Goal: Task Accomplishment & Management: Complete application form

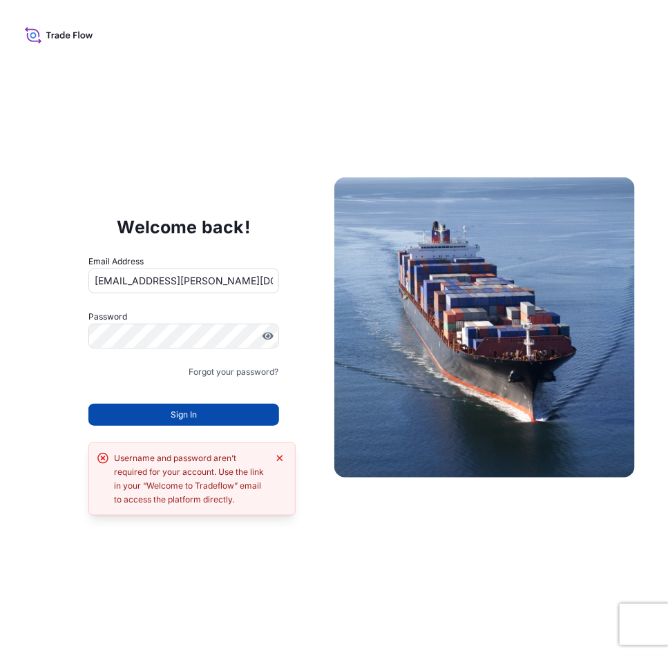
click at [233, 420] on button "Sign In" at bounding box center [183, 415] width 191 height 22
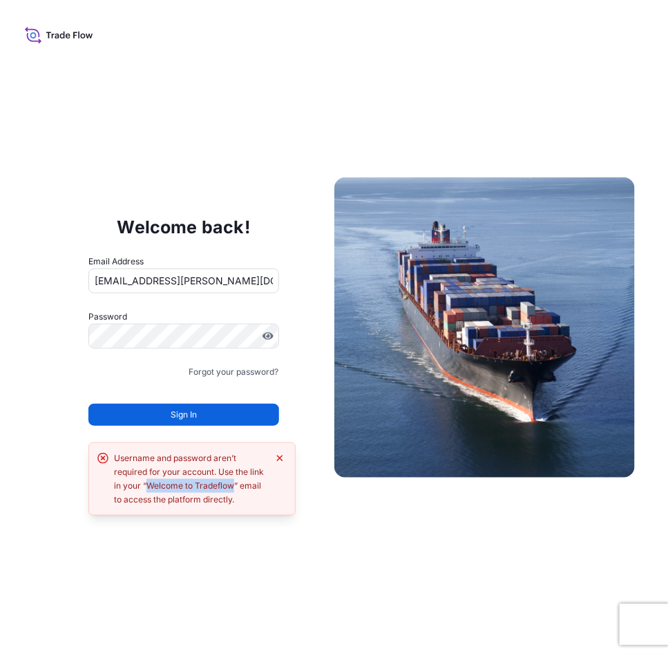
drag, startPoint x: 234, startPoint y: 490, endPoint x: 149, endPoint y: 487, distance: 84.9
click at [149, 487] on div "Username and password aren’t required for your account. Use the link in your “W…" at bounding box center [190, 479] width 153 height 55
copy div "Welcome to Tradeflow"
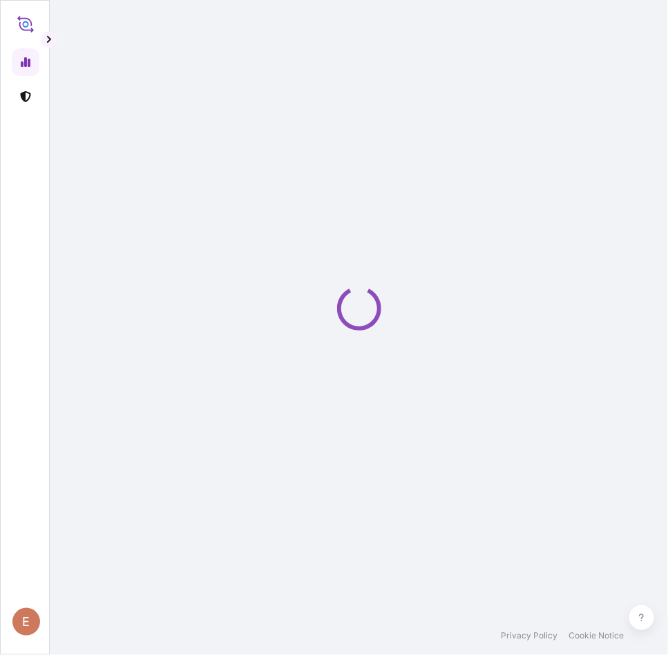
select select "2025"
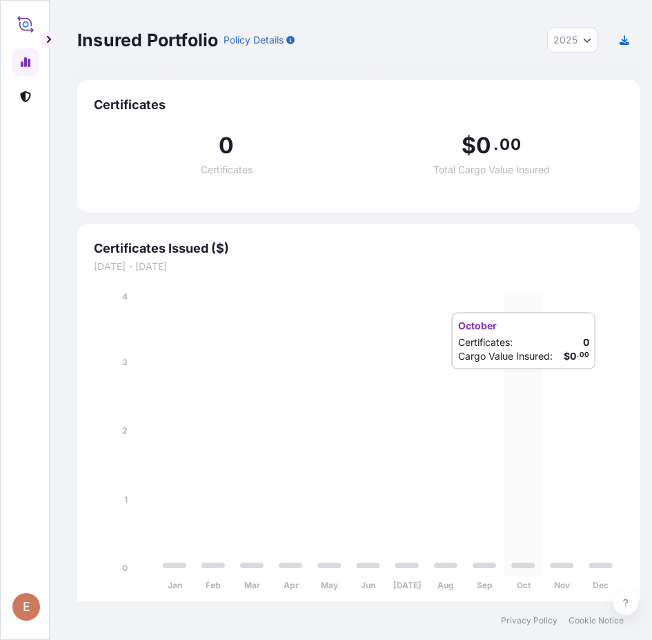
click at [541, 367] on icon "Jan Feb Mar Apr May Jun [DATE] Aug Sep Oct Nov Dec 0 1 2 3 4" at bounding box center [359, 445] width 530 height 311
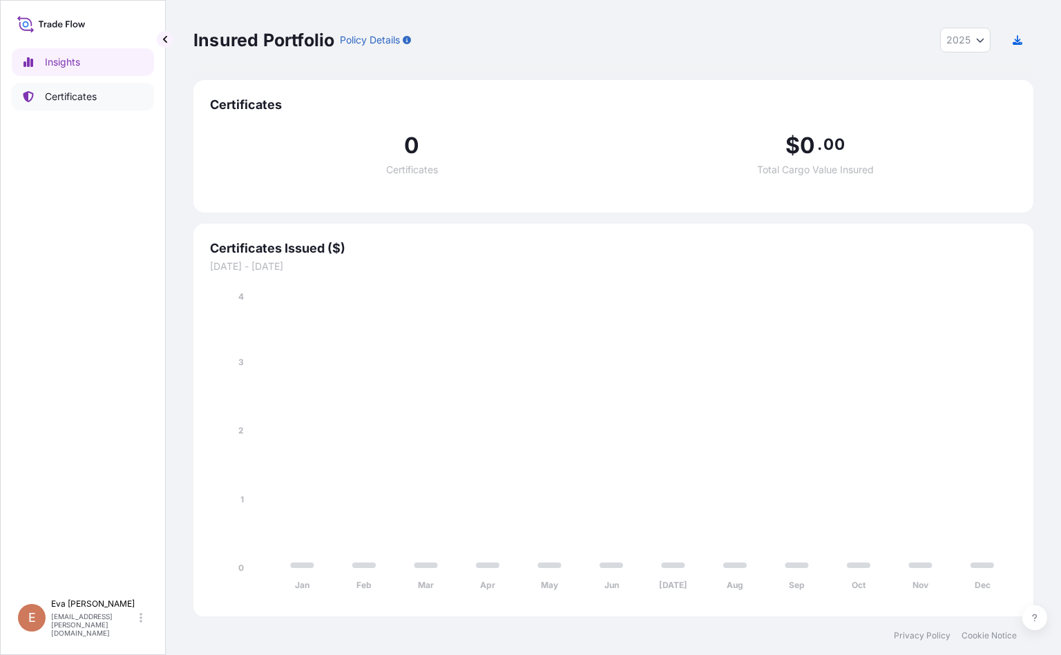
click at [81, 93] on p "Certificates" at bounding box center [71, 97] width 52 height 14
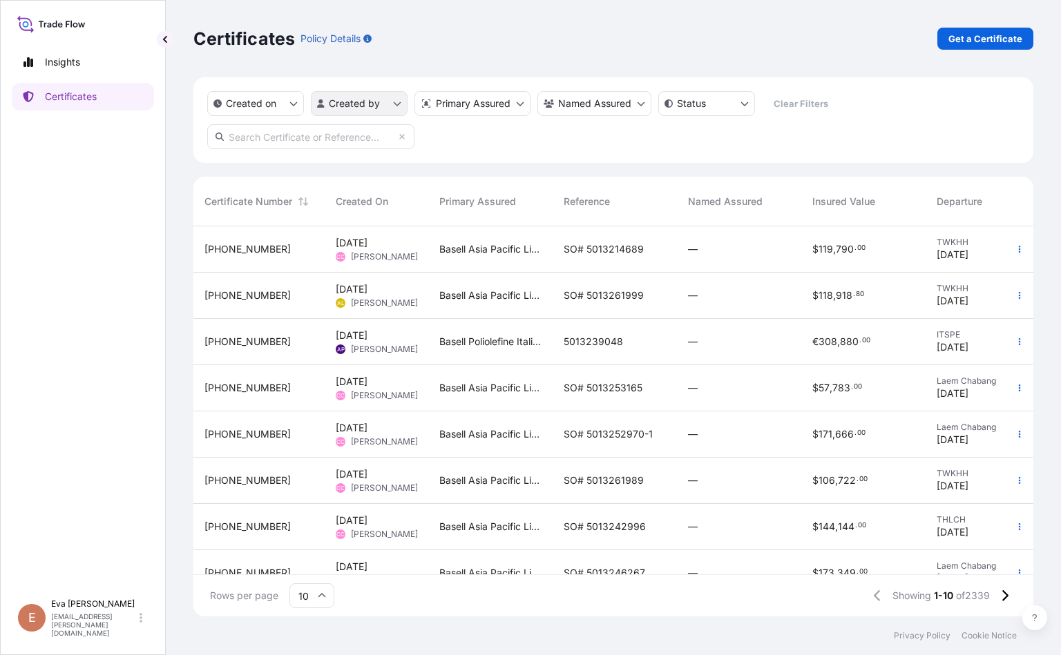
click at [385, 106] on html "Insights Certificates E [PERSON_NAME] [PERSON_NAME][EMAIL_ADDRESS][PERSON_NAME]…" at bounding box center [530, 327] width 1061 height 655
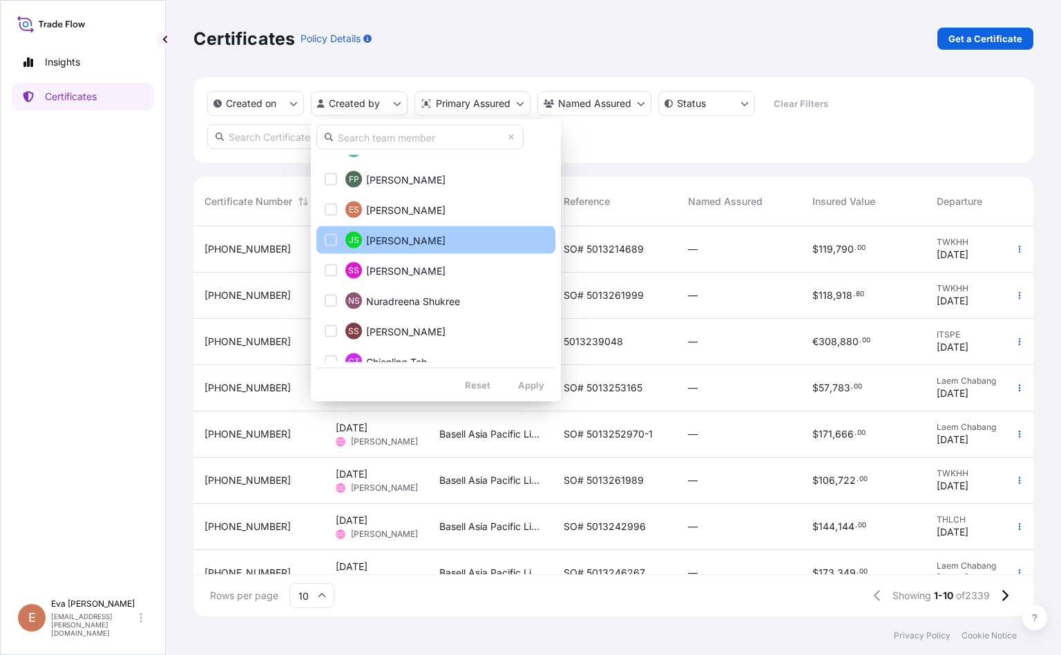
scroll to position [1705, 0]
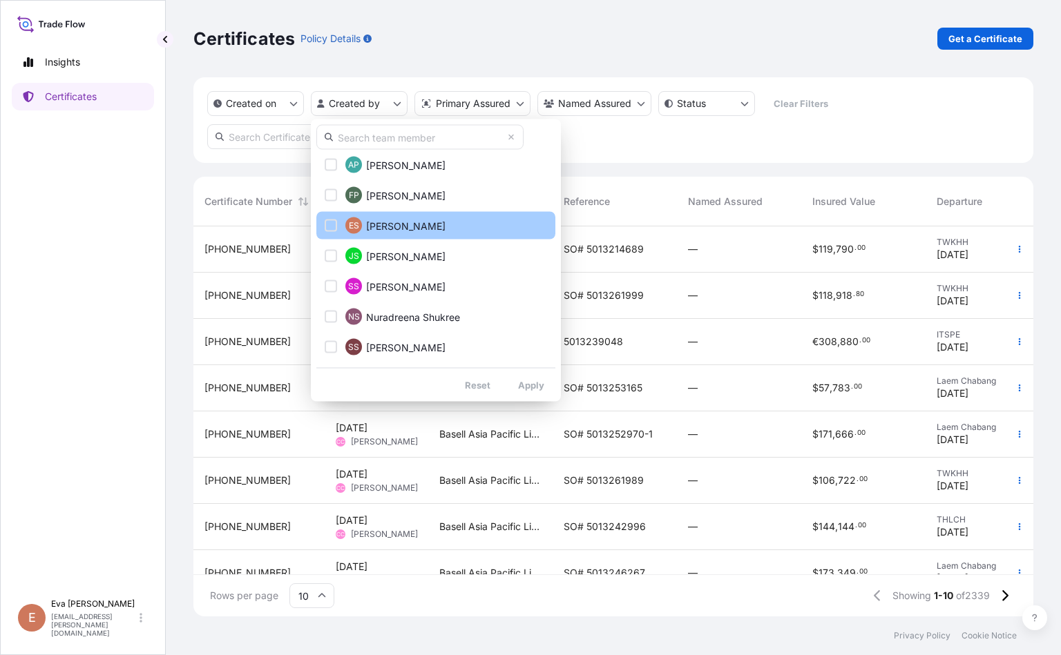
click at [438, 226] on button "ES Eva Saenz" at bounding box center [435, 226] width 239 height 28
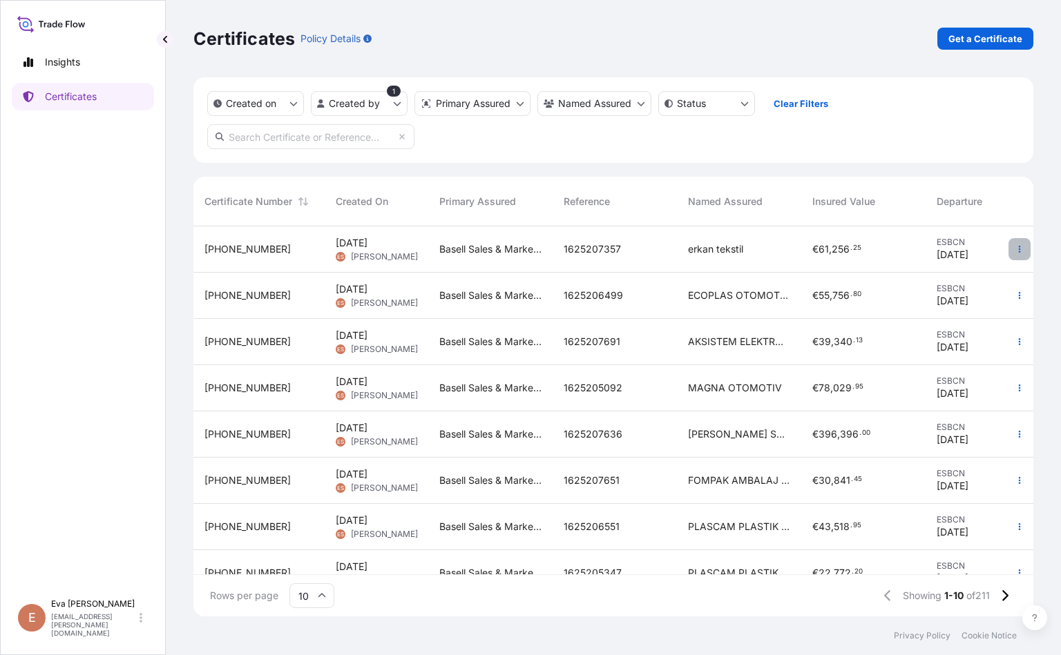
click at [667, 246] on button "button" at bounding box center [1019, 249] width 22 height 22
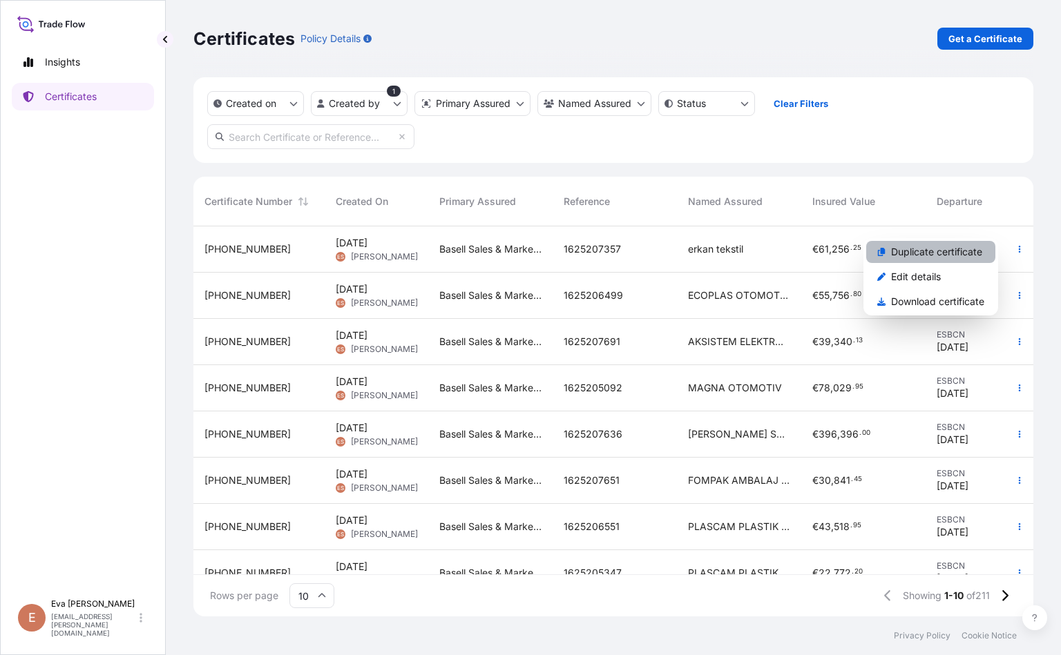
click at [667, 249] on p "Duplicate certificate" at bounding box center [936, 252] width 91 height 14
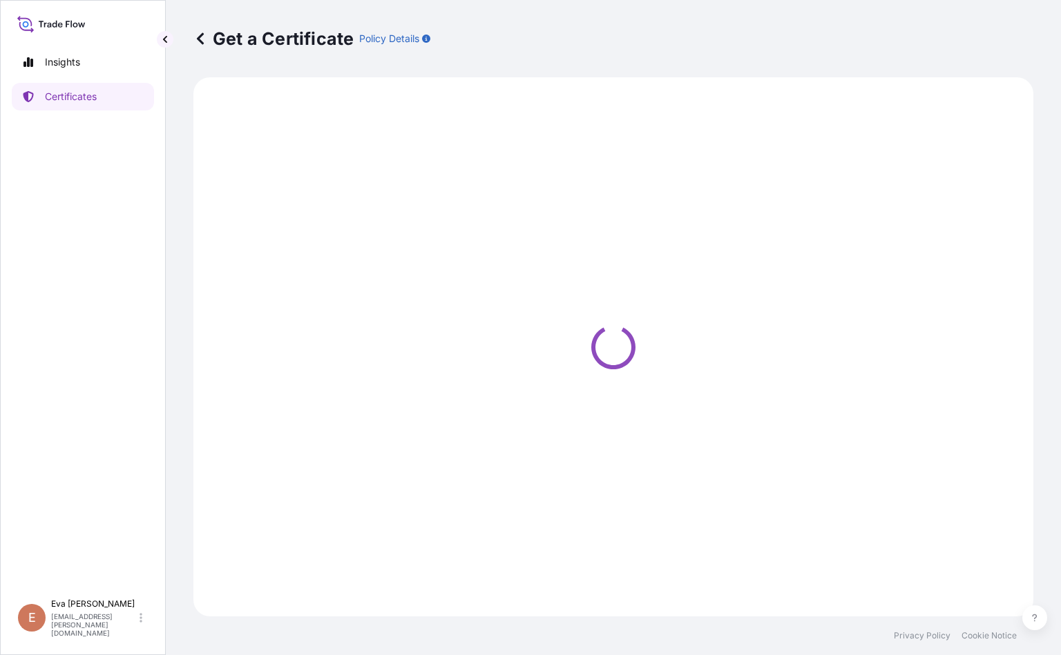
select select "Sea"
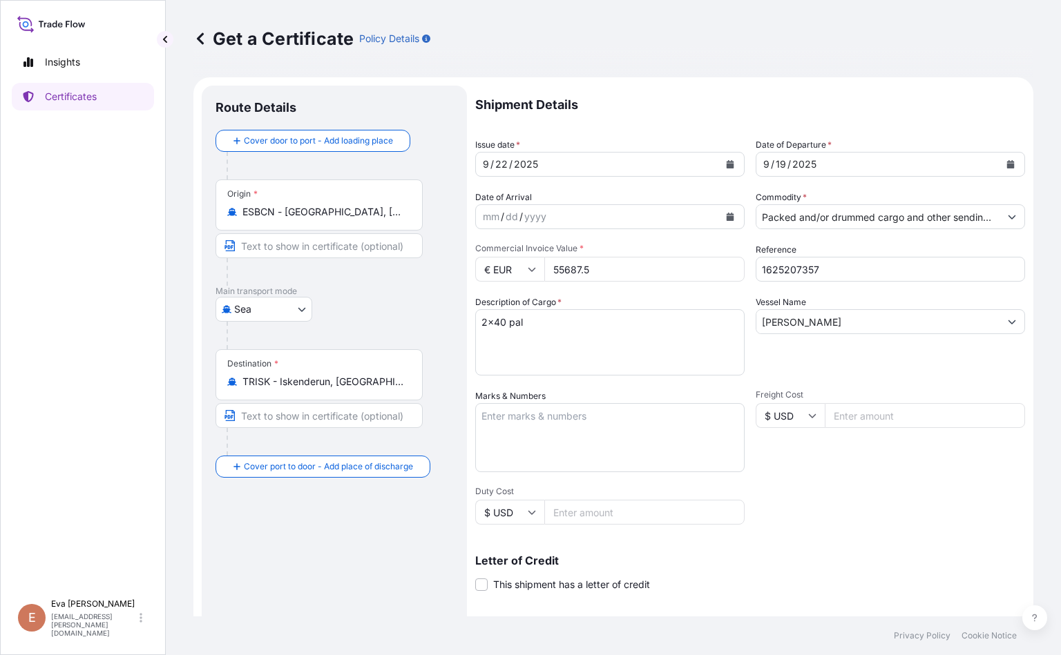
select select "32164"
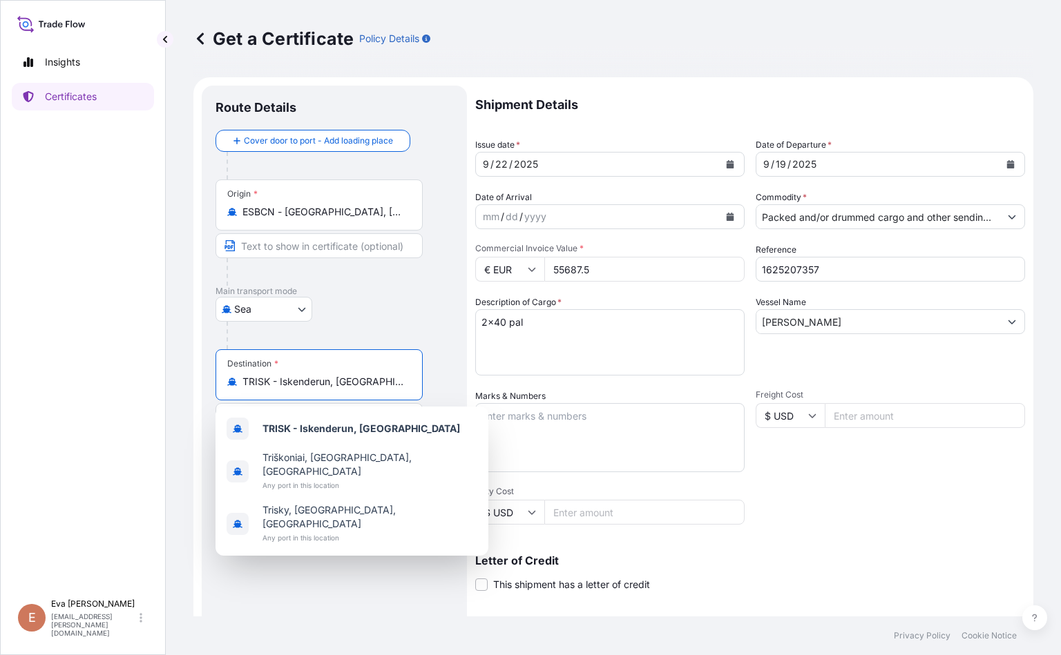
drag, startPoint x: 381, startPoint y: 388, endPoint x: 211, endPoint y: 390, distance: 169.9
click at [177, 369] on div "Get a Certificate Policy Details Route Details Cover door to port - Add loading…" at bounding box center [613, 308] width 895 height 617
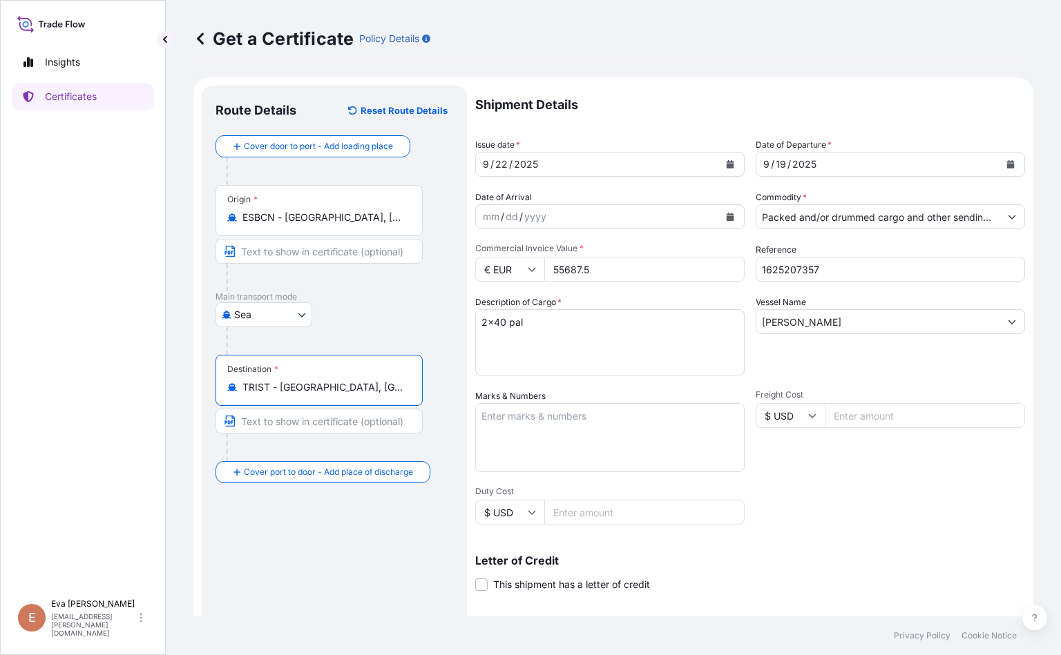
type input "TRIST - Istanbul, Turkey"
drag, startPoint x: 536, startPoint y: 268, endPoint x: 499, endPoint y: 268, distance: 37.3
click at [501, 268] on div "€ EUR 55687.5" at bounding box center [609, 269] width 269 height 25
type input "52120.04"
drag, startPoint x: 820, startPoint y: 265, endPoint x: 792, endPoint y: 270, distance: 28.7
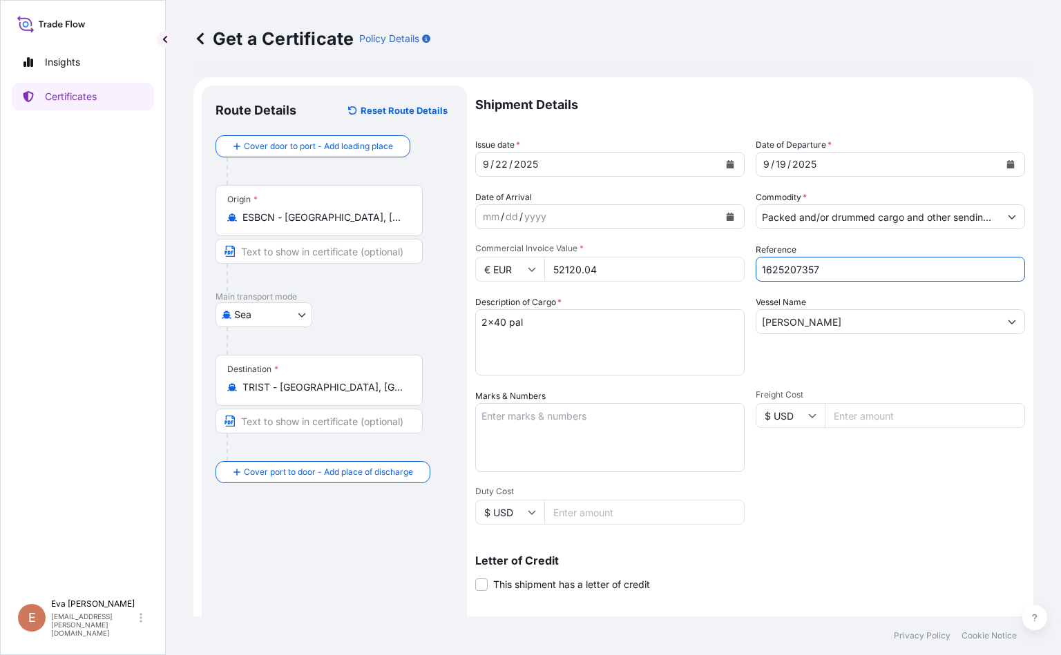
click at [667, 270] on input "1625207357" at bounding box center [889, 269] width 269 height 25
type input "1625206522"
click at [667, 162] on icon "Calendar" at bounding box center [730, 164] width 8 height 8
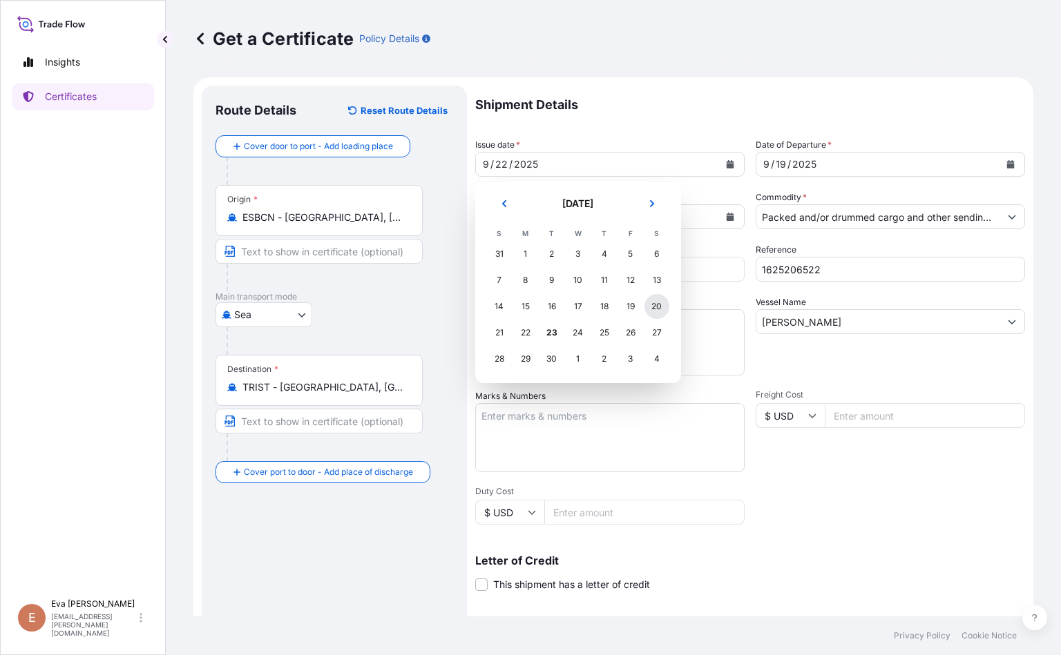
click at [657, 309] on div "20" at bounding box center [656, 306] width 25 height 25
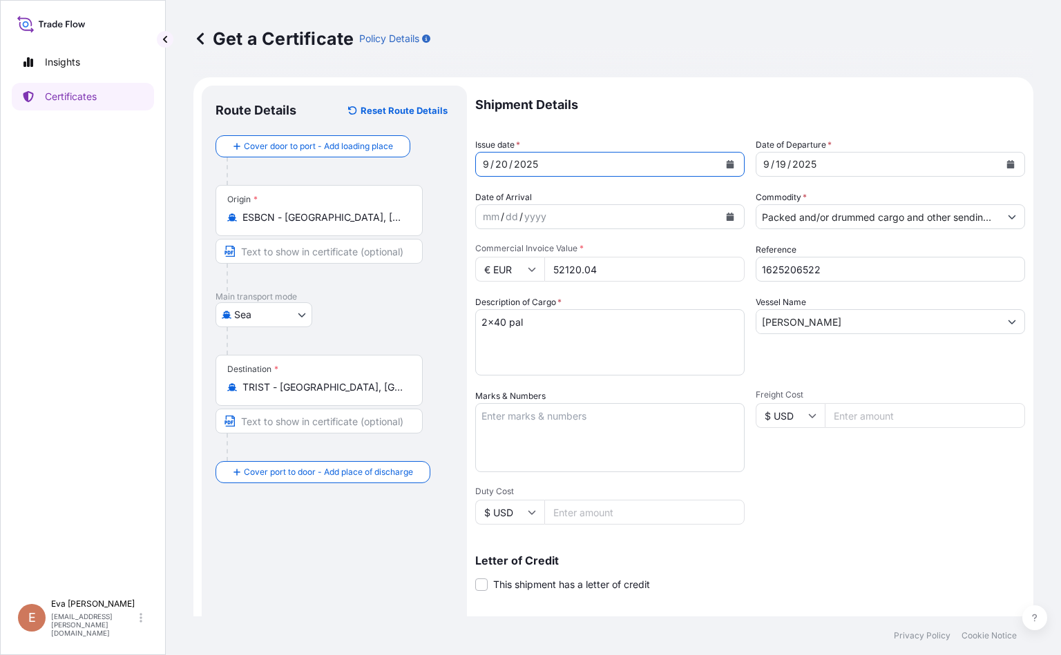
click at [667, 166] on button "Calendar" at bounding box center [1010, 164] width 22 height 22
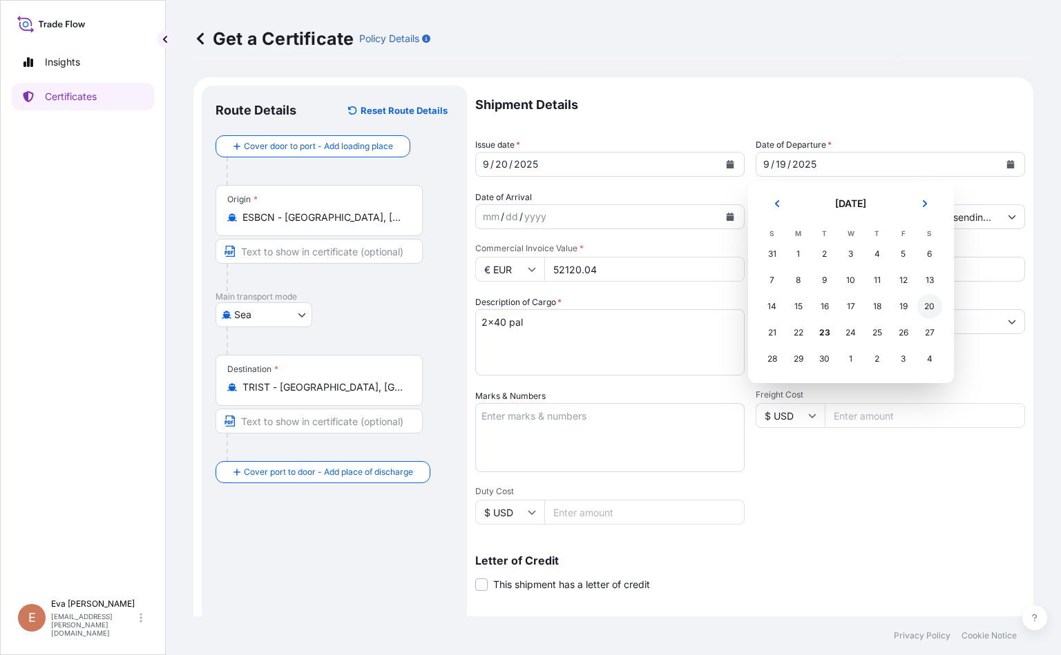
click at [667, 307] on div "20" at bounding box center [929, 306] width 25 height 25
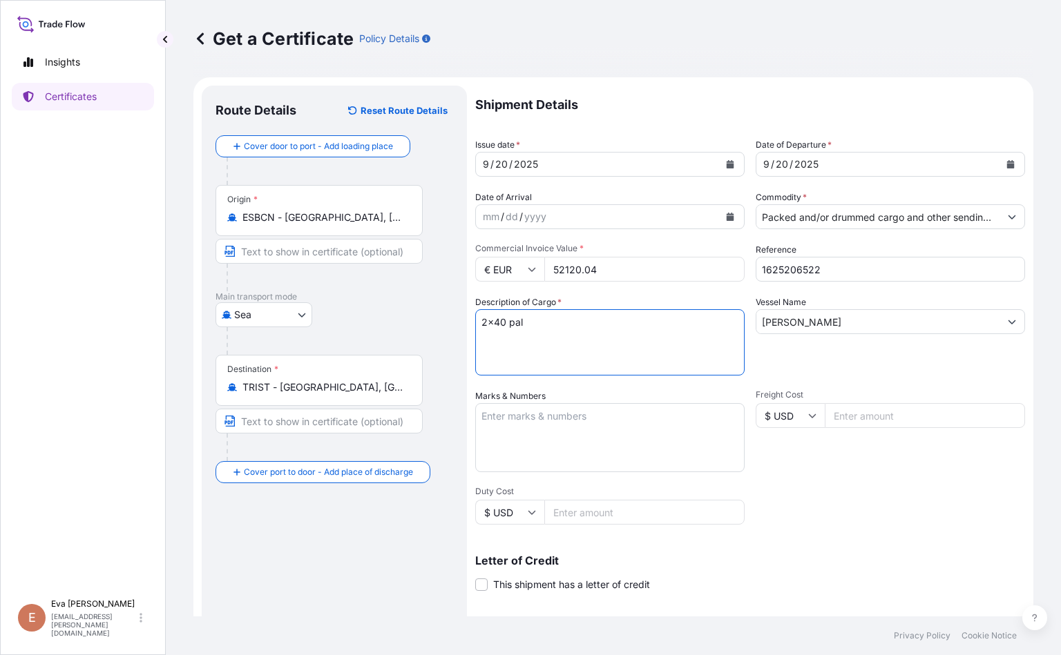
drag, startPoint x: 485, startPoint y: 317, endPoint x: 350, endPoint y: 320, distance: 135.4
click at [359, 316] on form "Route Details Reset Route Details Cover door to port - Add loading place Place …" at bounding box center [613, 433] width 840 height 713
type textarea "4x40 pal"
drag, startPoint x: 614, startPoint y: 265, endPoint x: 496, endPoint y: 261, distance: 118.1
click at [496, 261] on div "€ EUR 52120.04" at bounding box center [609, 269] width 269 height 25
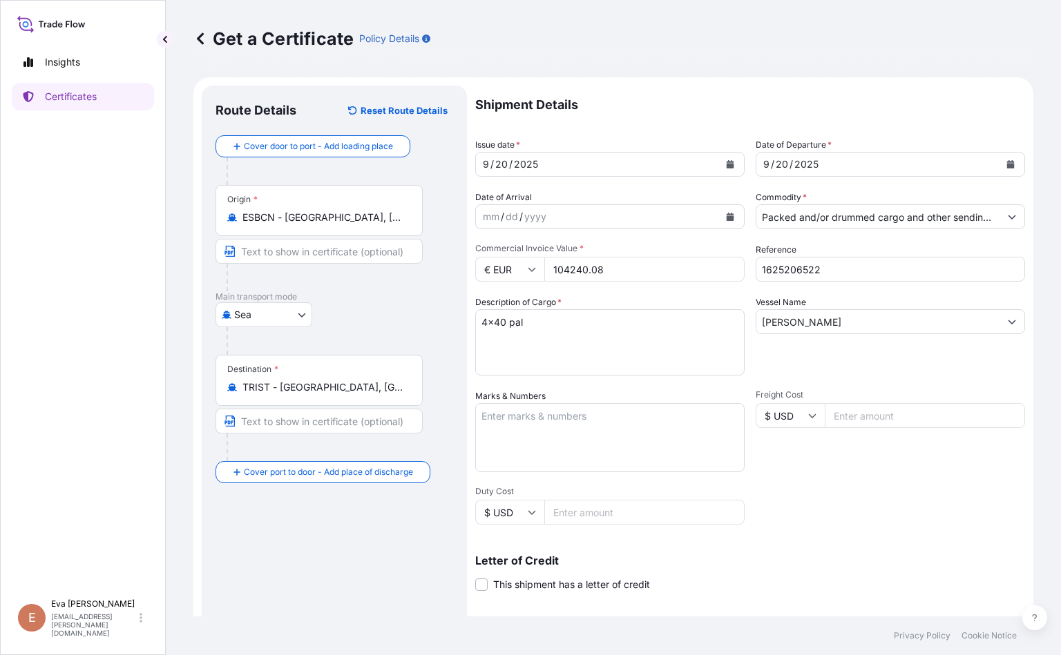
type input "104240.08"
click at [667, 324] on input "JOANNA BORCHARD" at bounding box center [877, 321] width 243 height 25
drag, startPoint x: 880, startPoint y: 324, endPoint x: 398, endPoint y: 309, distance: 482.2
click at [398, 309] on form "Route Details Reset Route Details Cover door to port - Add loading place Place …" at bounding box center [613, 433] width 840 height 713
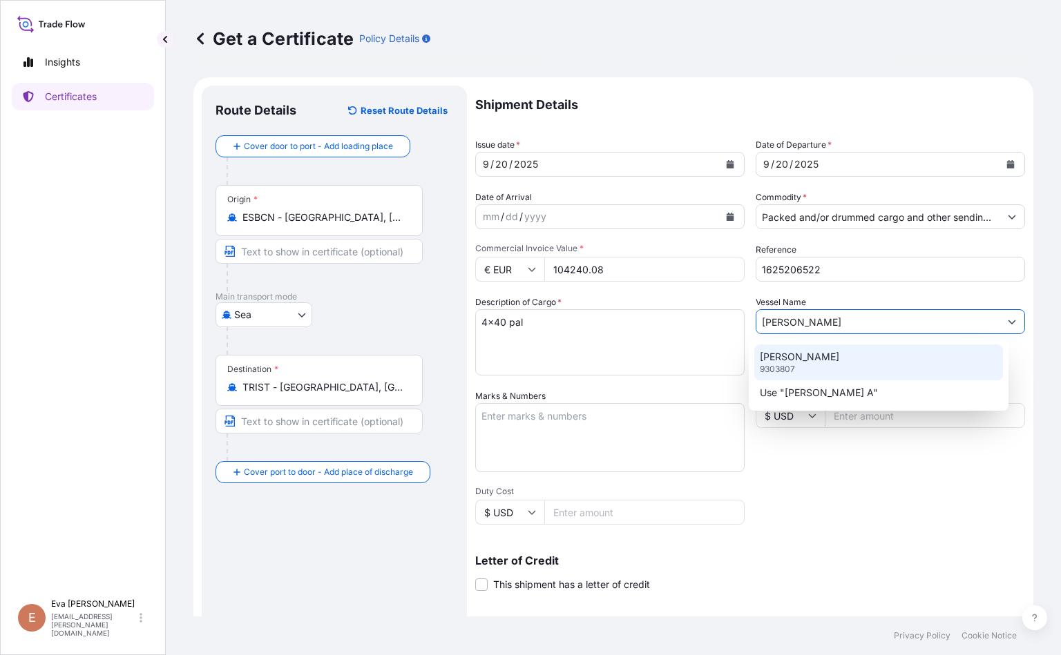
click at [667, 356] on div "STANLEY A 9303807" at bounding box center [878, 363] width 249 height 36
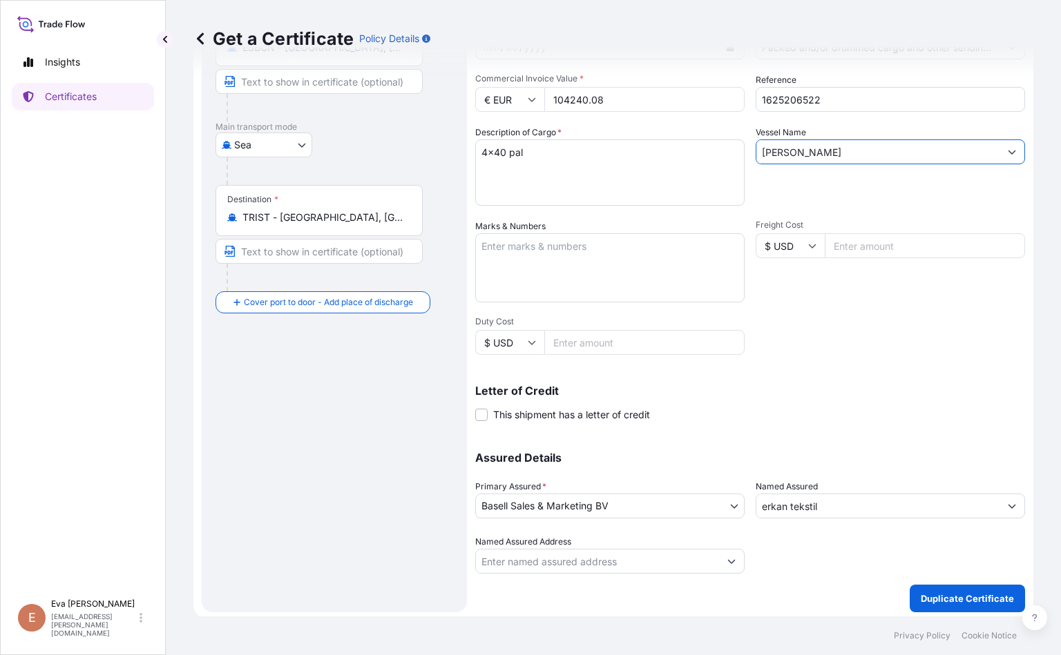
scroll to position [173, 0]
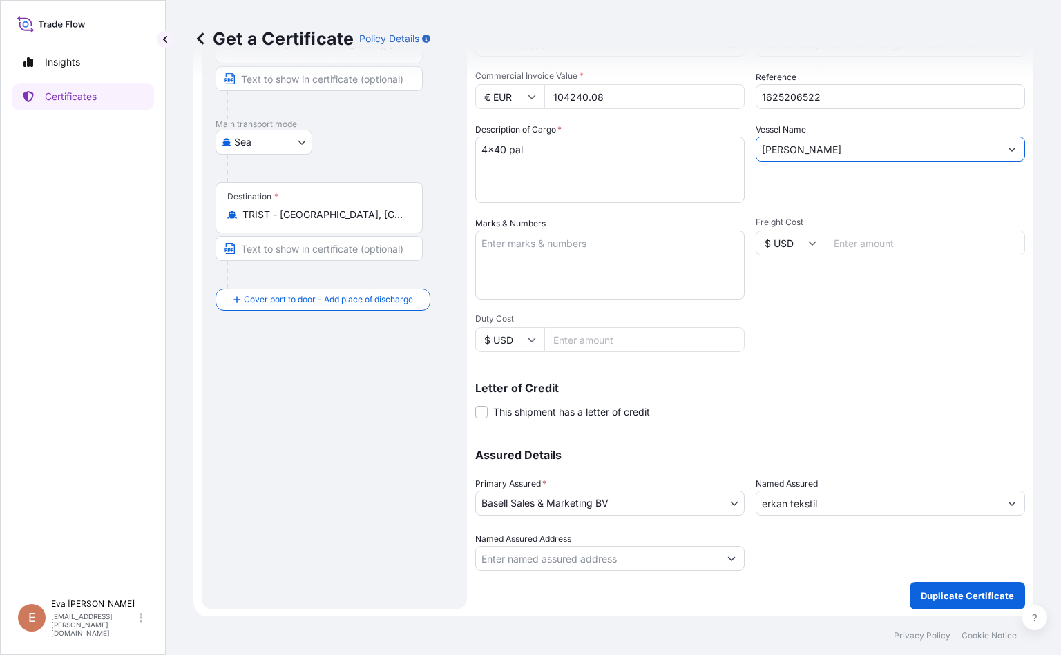
type input "STANLEY A"
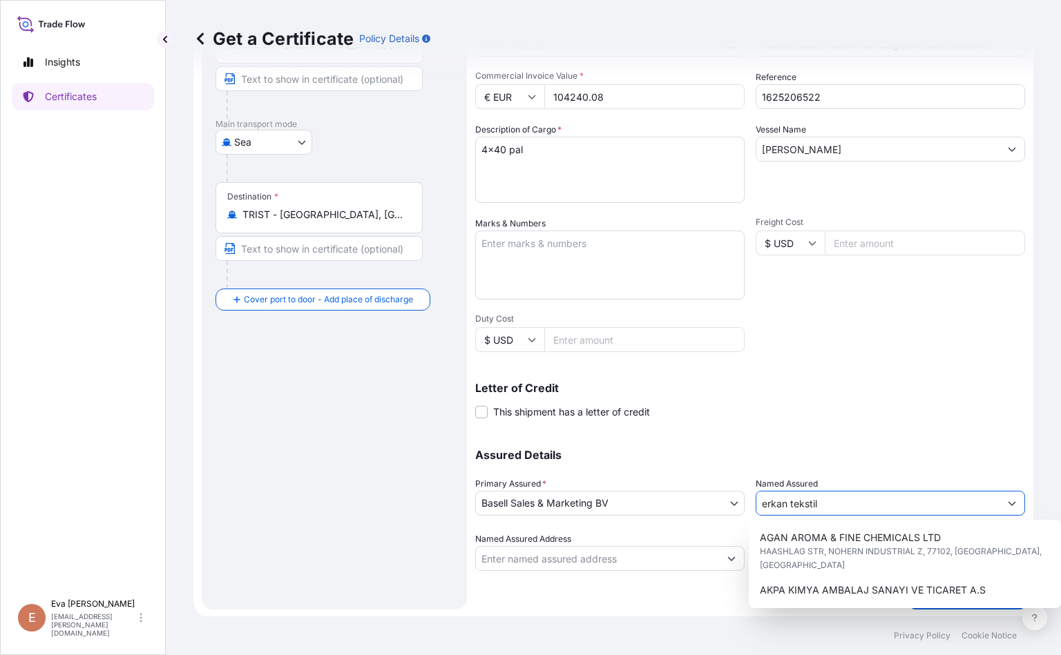
drag, startPoint x: 868, startPoint y: 508, endPoint x: 719, endPoint y: 501, distance: 148.6
click at [667, 501] on div "Assured Details Primary Assured * Basell Sales & Marketing BV Basell Poliolefin…" at bounding box center [750, 502] width 550 height 138
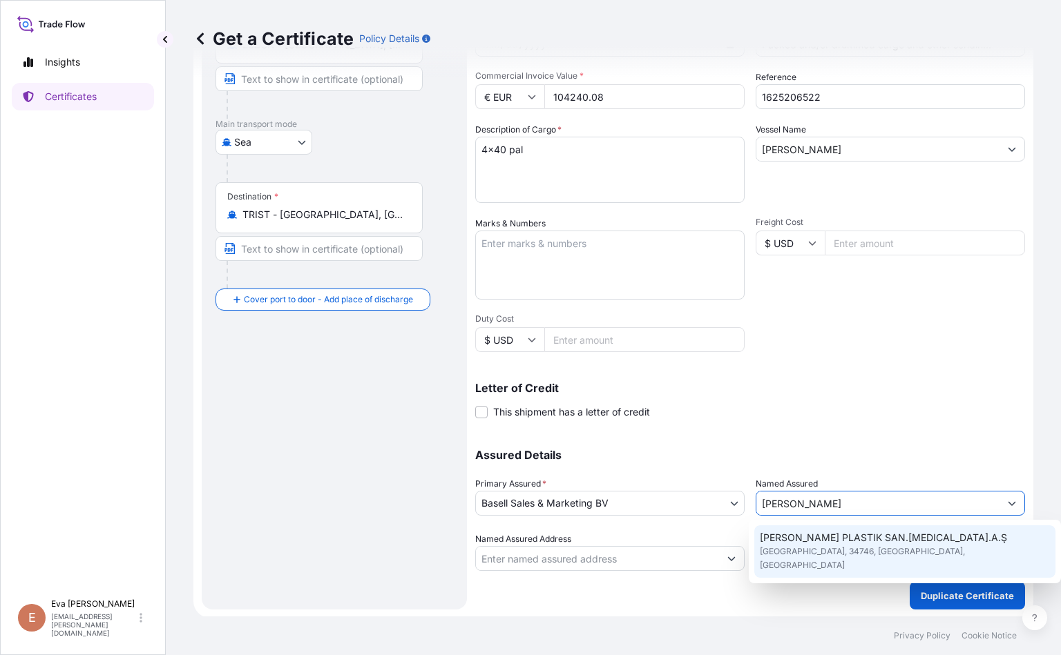
click at [667, 543] on span "A.SCHULMAN PLASTIK SAN.TIC.A.Ş" at bounding box center [882, 538] width 247 height 14
type input "A.SCHULMAN PLASTIK SAN.TIC.A.Ş"
type input "Barbaros Mahallesi"
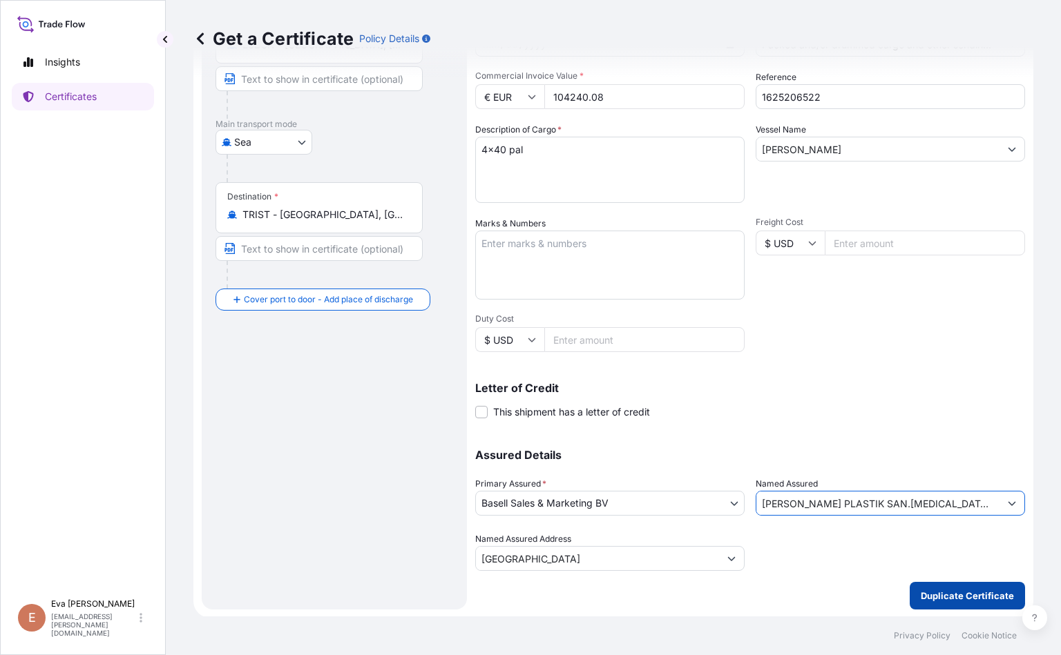
type input "A.SCHULMAN PLASTIK SAN.TIC.A.Ş"
click at [667, 593] on p "Duplicate Certificate" at bounding box center [966, 596] width 93 height 14
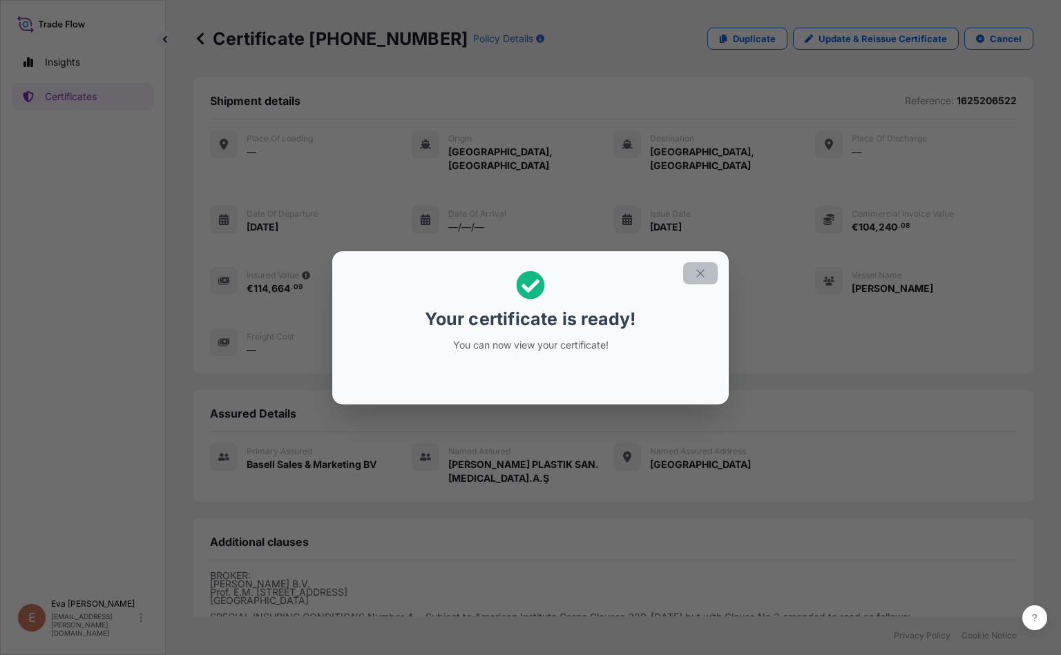
click at [667, 280] on button "button" at bounding box center [700, 273] width 35 height 22
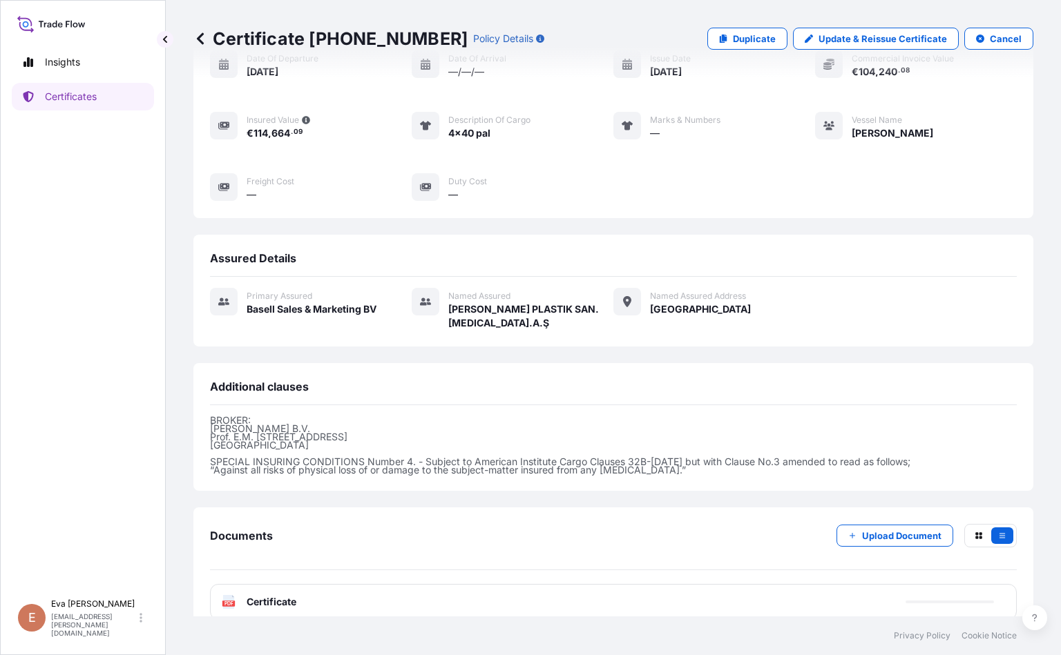
scroll to position [159, 0]
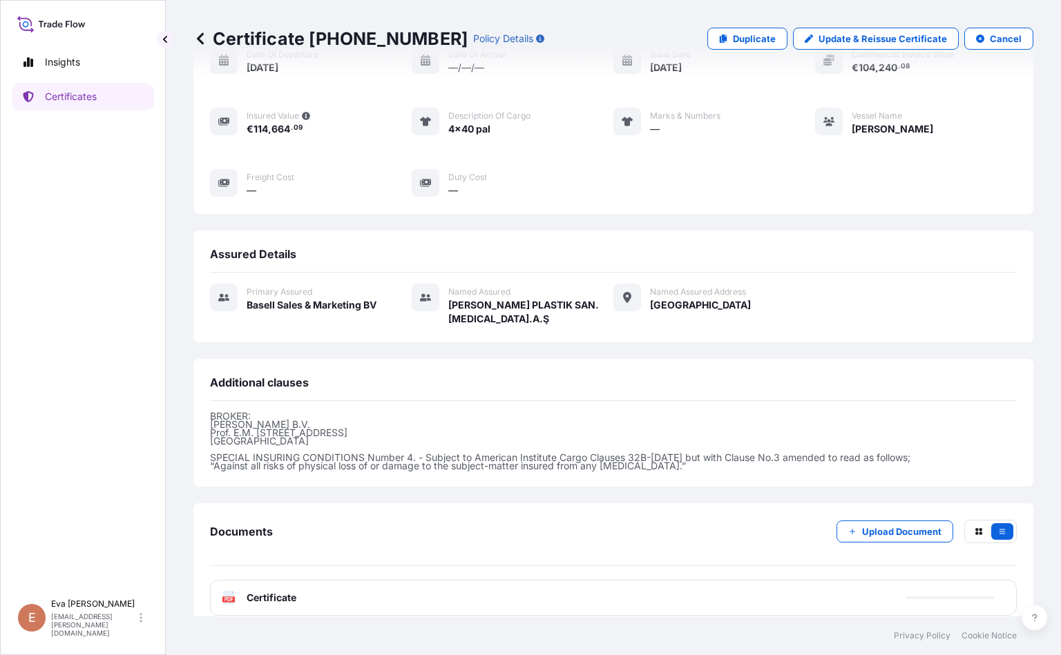
click at [253, 580] on div "PDF Certificate" at bounding box center [613, 598] width 806 height 36
click at [242, 591] on div "PDF Certificate" at bounding box center [259, 598] width 75 height 14
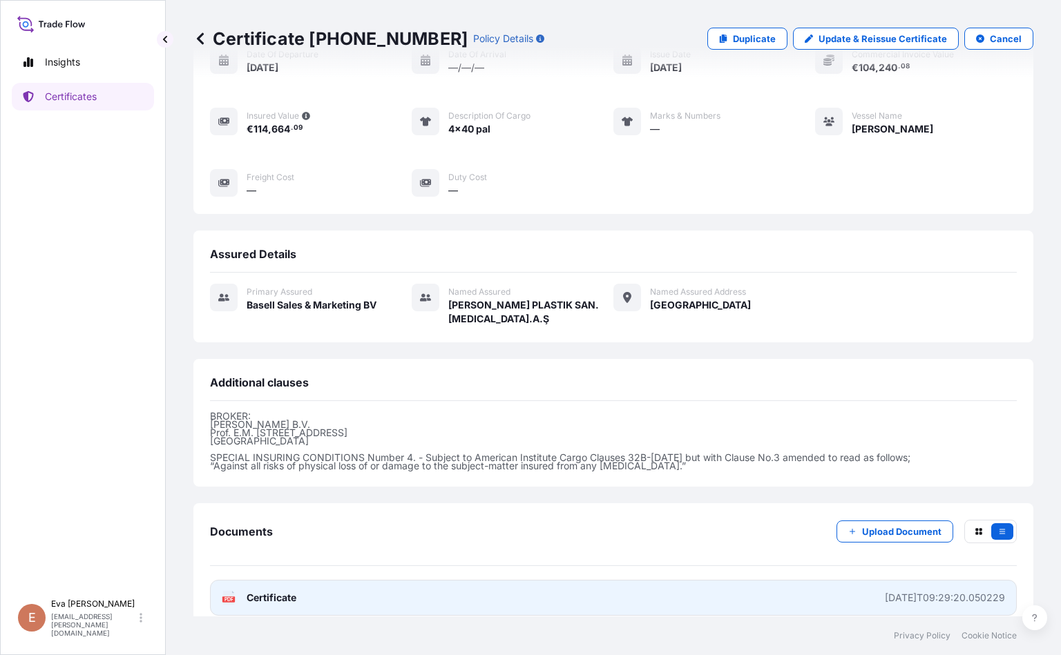
click at [231, 597] on text "PDF" at bounding box center [228, 599] width 9 height 5
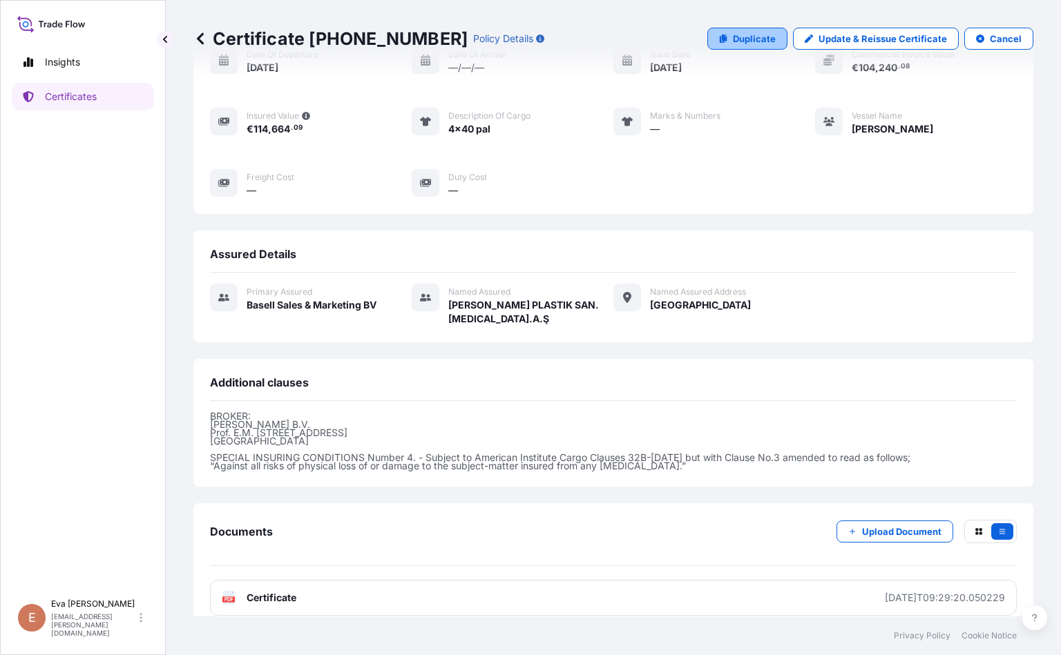
click at [667, 39] on p "Duplicate" at bounding box center [754, 39] width 43 height 14
select select "Sea"
select select "32164"
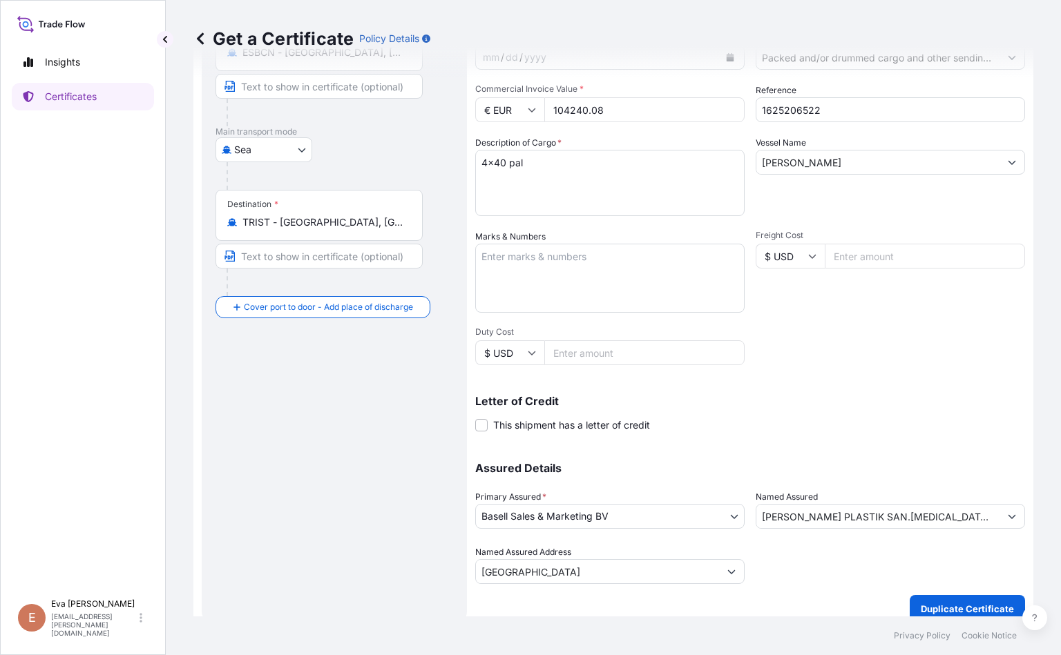
click at [667, 108] on input "1625206522" at bounding box center [889, 109] width 269 height 25
type input "1625207953"
click at [667, 606] on p "Duplicate Certificate" at bounding box center [966, 609] width 93 height 14
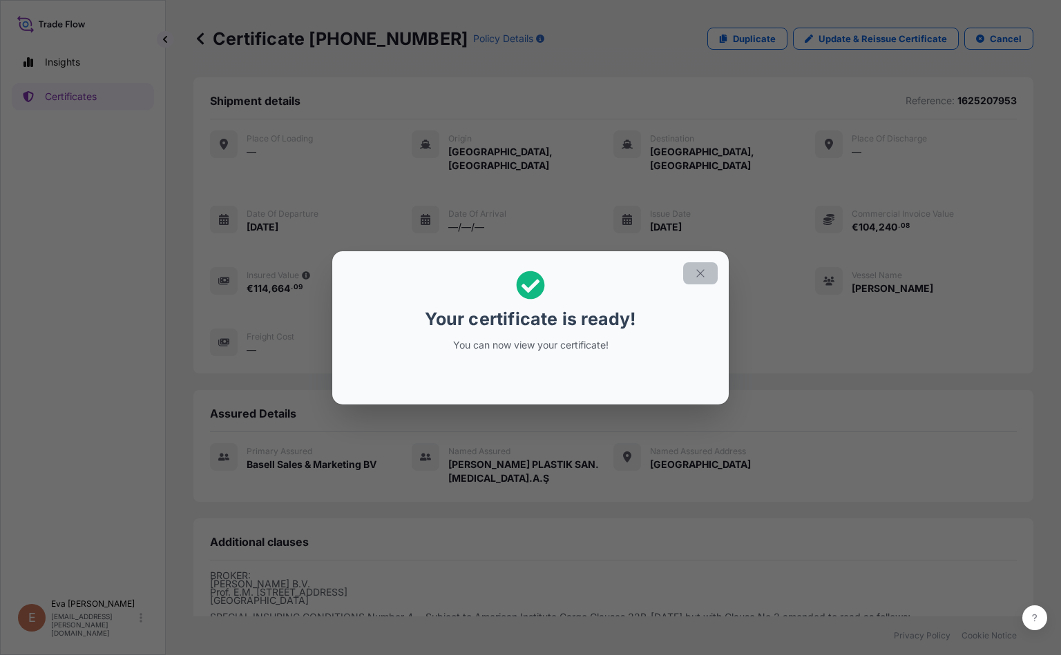
click at [667, 273] on icon "button" at bounding box center [700, 273] width 8 height 8
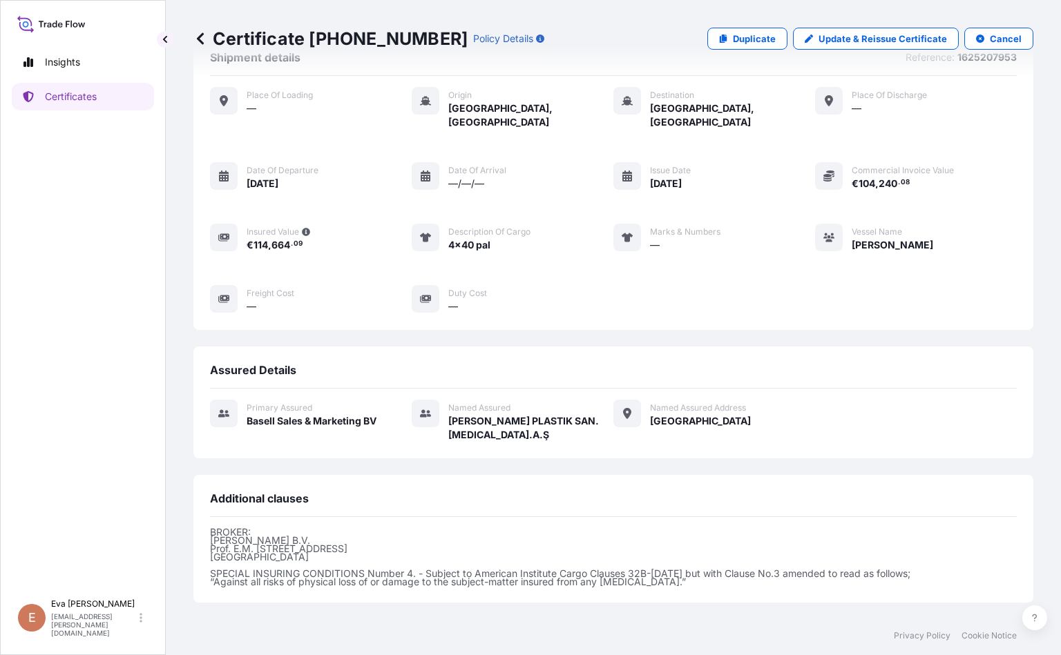
scroll to position [159, 0]
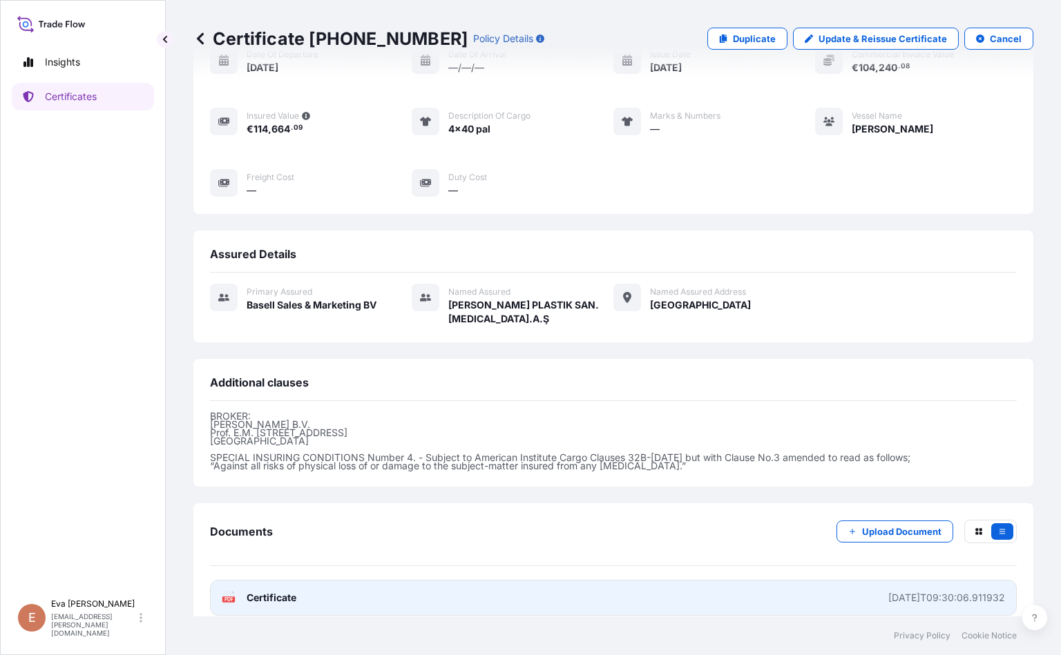
click at [229, 597] on text "PDF" at bounding box center [228, 599] width 9 height 5
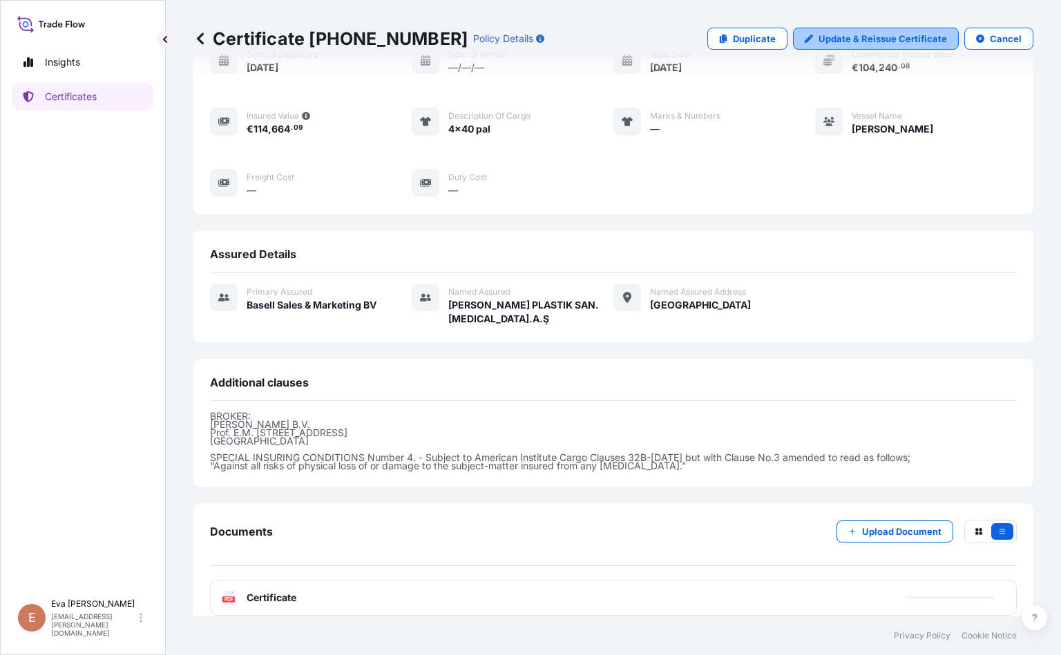
click at [667, 37] on p "Update & Reissue Certificate" at bounding box center [882, 39] width 128 height 14
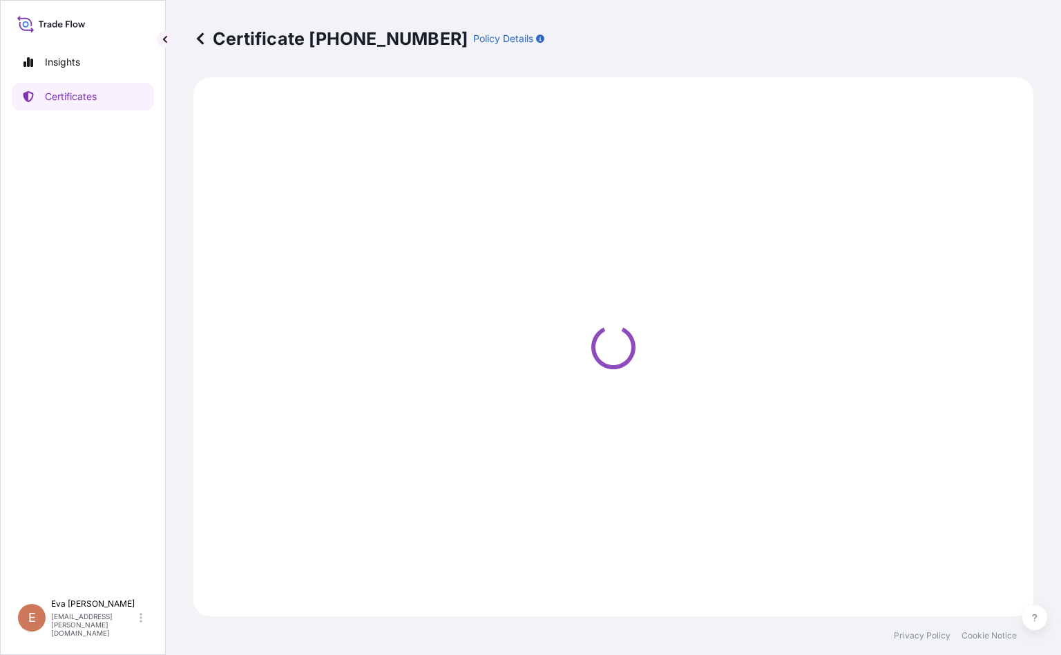
select select "Sea"
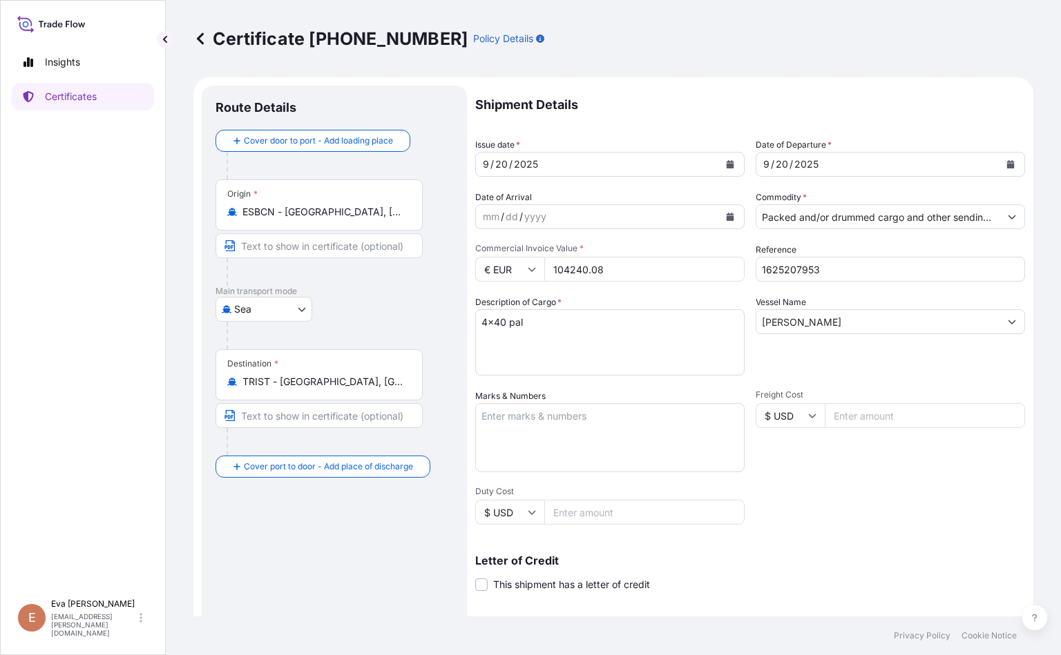
select select "32164"
drag, startPoint x: 487, startPoint y: 323, endPoint x: 442, endPoint y: 327, distance: 45.8
click at [442, 327] on form "Route Details Cover door to port - Add loading place Place of loading Road / In…" at bounding box center [613, 433] width 840 height 713
type textarea "3x40 pal"
drag, startPoint x: 626, startPoint y: 269, endPoint x: 353, endPoint y: 247, distance: 273.6
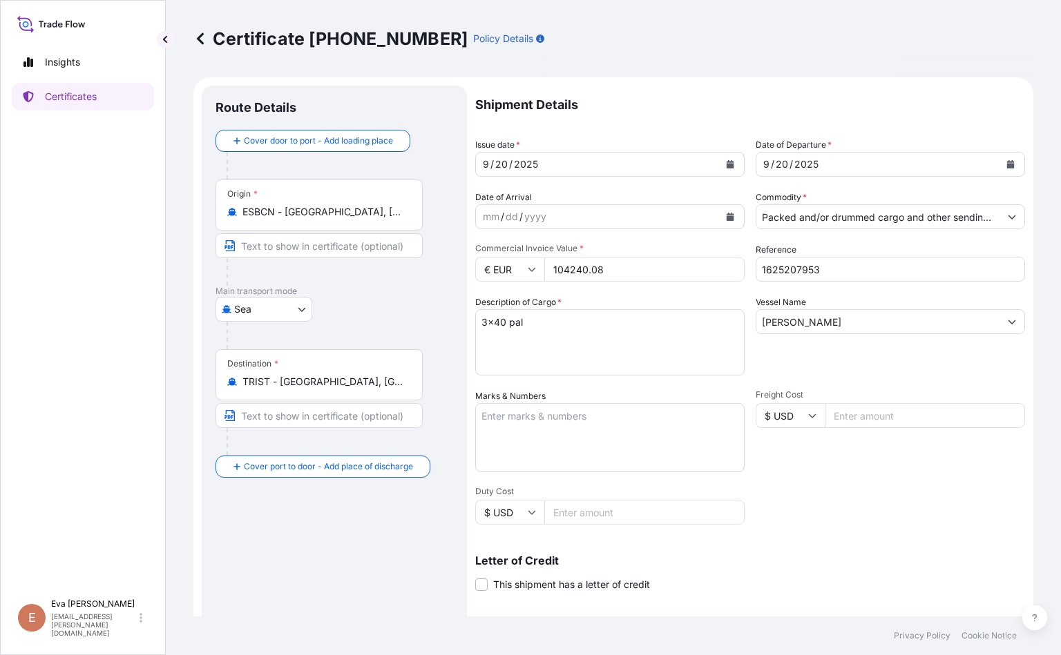
click at [353, 249] on form "Route Details Cover door to port - Add loading place Place of loading Road / In…" at bounding box center [613, 433] width 840 height 713
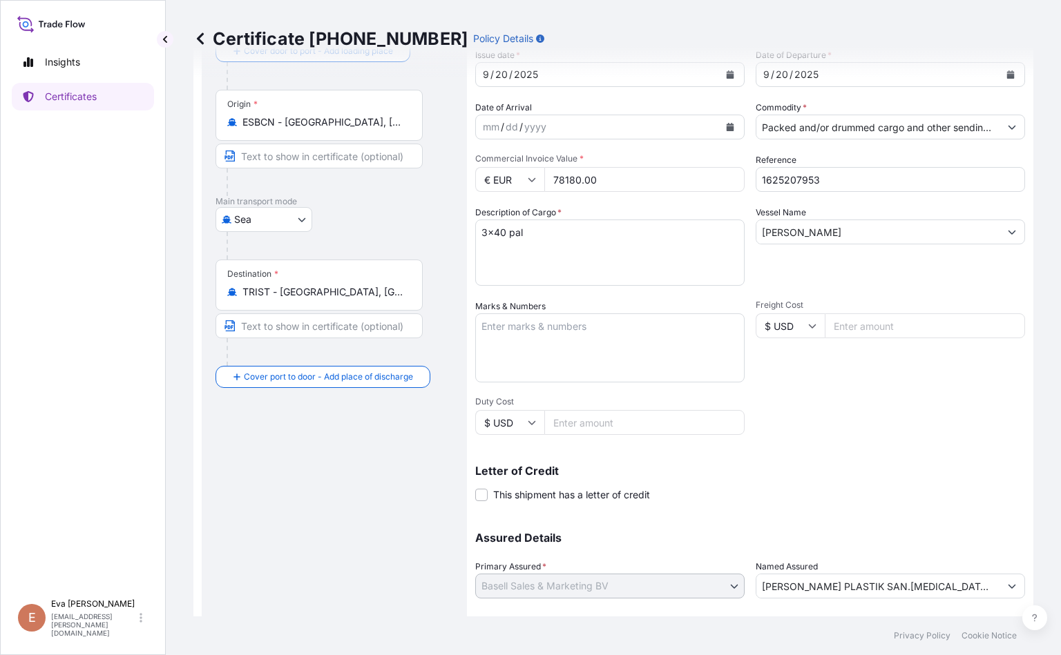
scroll to position [173, 0]
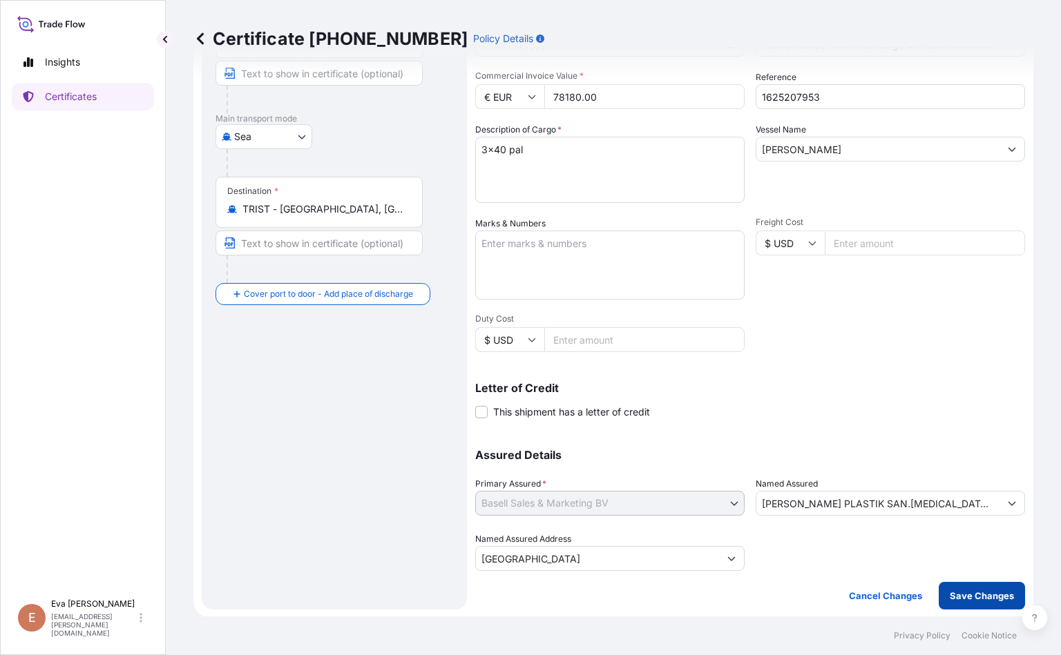
type input "78180.00"
click at [667, 584] on button "Save Changes" at bounding box center [981, 596] width 86 height 28
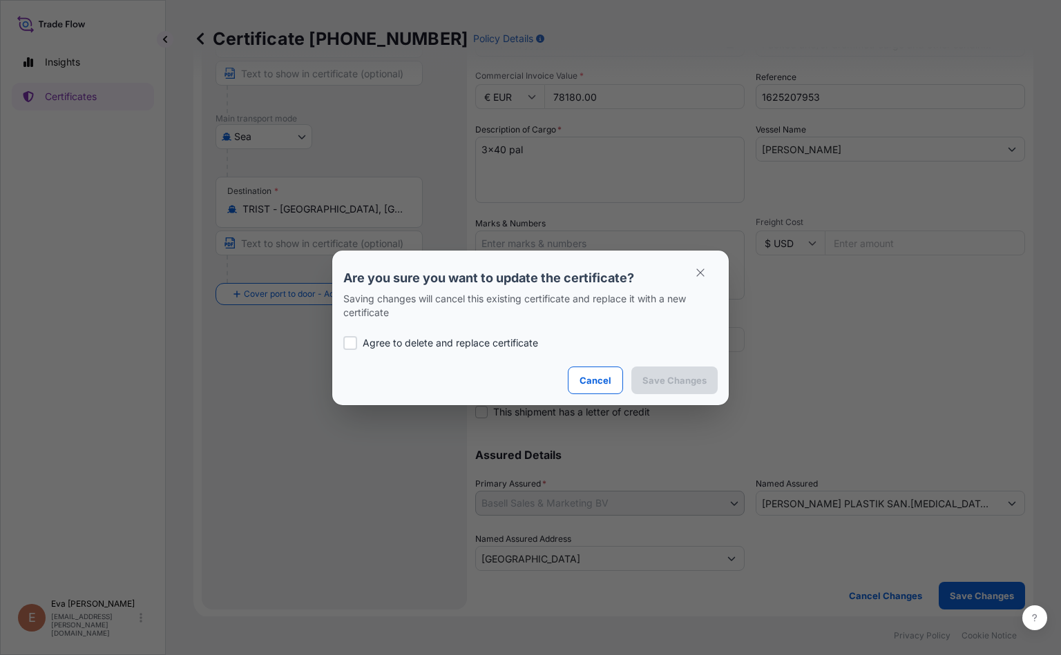
click at [380, 344] on p "Agree to delete and replace certificate" at bounding box center [449, 343] width 175 height 14
checkbox input "true"
click at [667, 382] on p "Save Changes" at bounding box center [674, 381] width 64 height 14
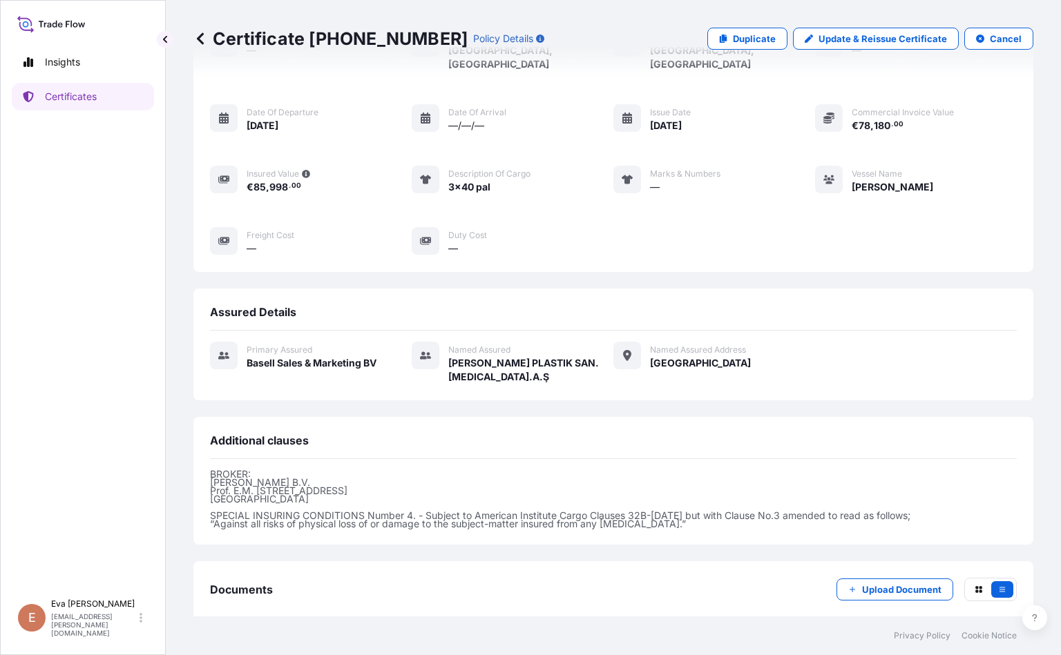
scroll to position [159, 0]
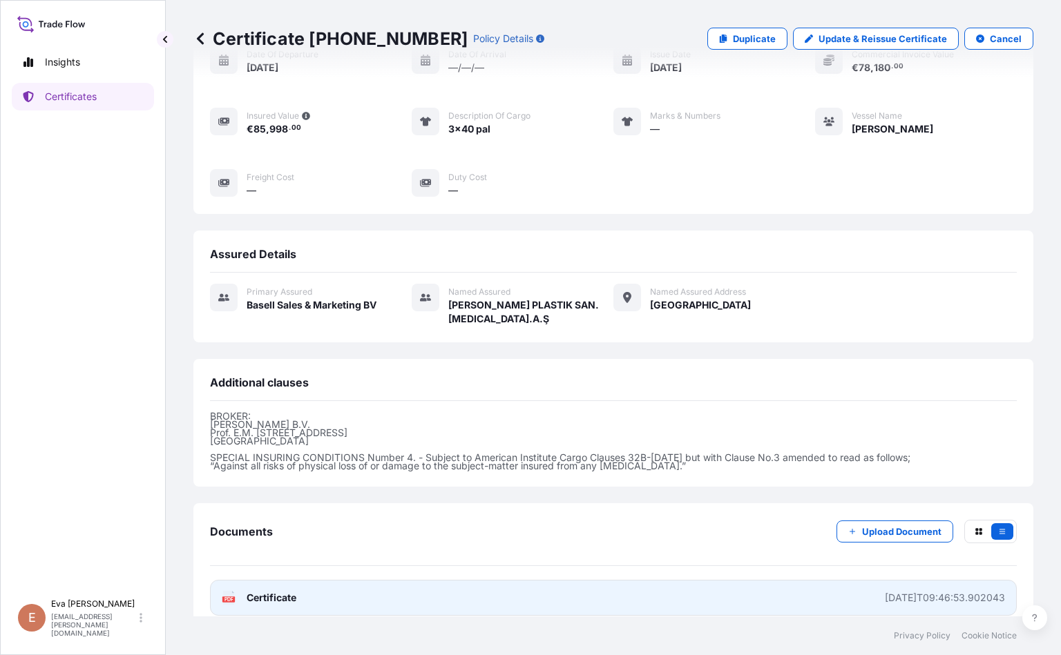
click at [242, 591] on div "PDF Certificate" at bounding box center [259, 598] width 75 height 14
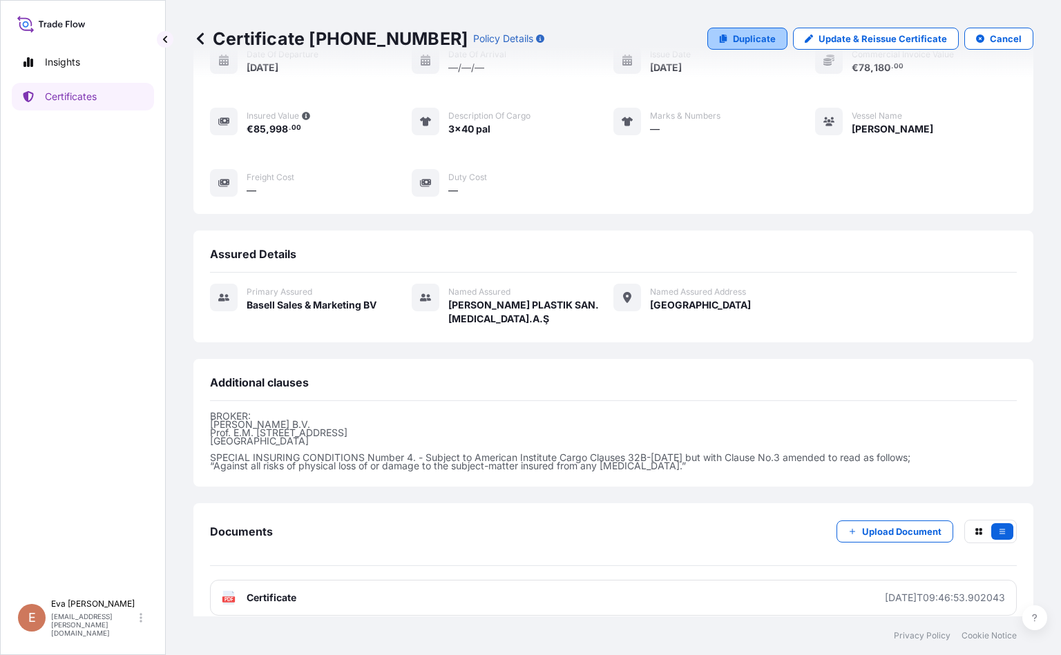
click at [667, 39] on p "Duplicate" at bounding box center [754, 39] width 43 height 14
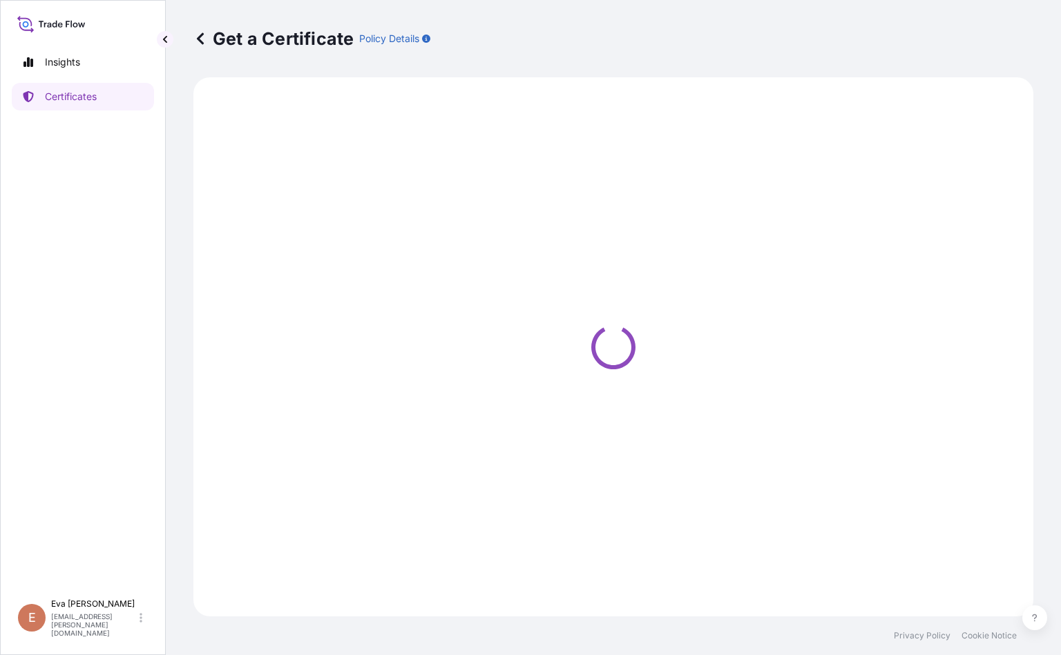
select select "Sea"
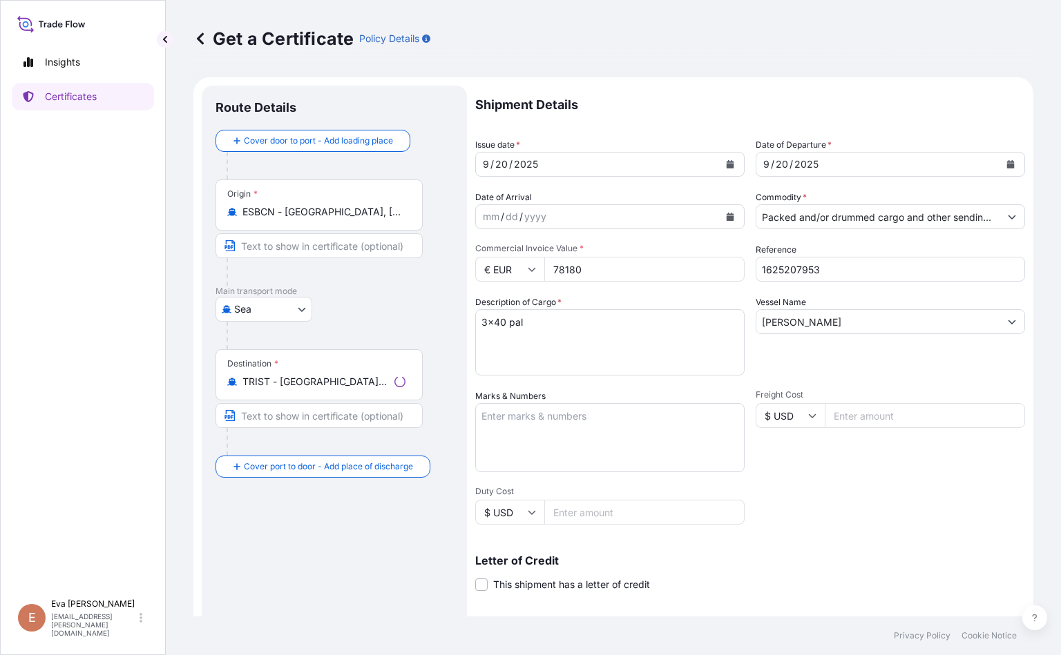
select select "32164"
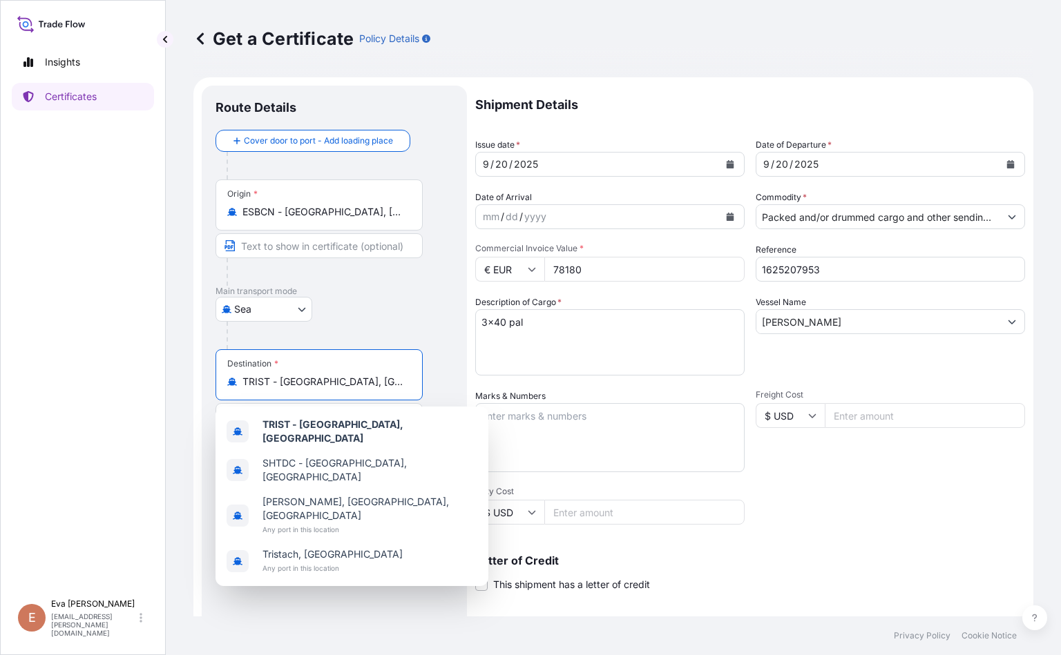
drag, startPoint x: 355, startPoint y: 382, endPoint x: 184, endPoint y: 354, distance: 172.8
click at [184, 354] on div "Get a Certificate Policy Details Route Details Cover door to port - Add loading…" at bounding box center [613, 308] width 895 height 617
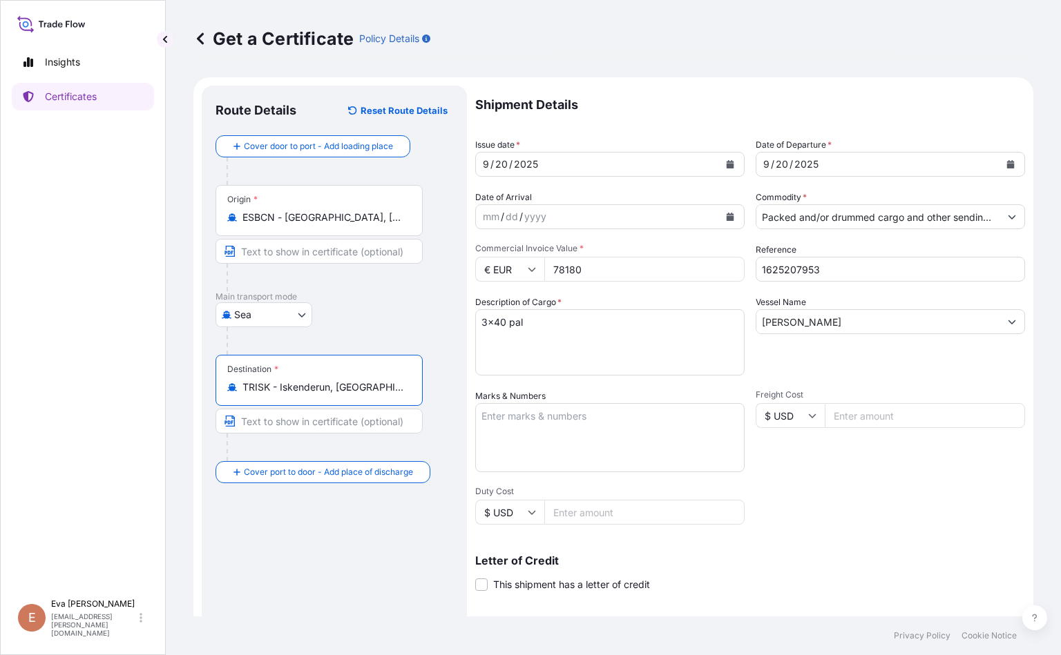
type input "TRISK - Iskenderun, Turkey"
click at [667, 166] on icon "Calendar" at bounding box center [730, 164] width 8 height 8
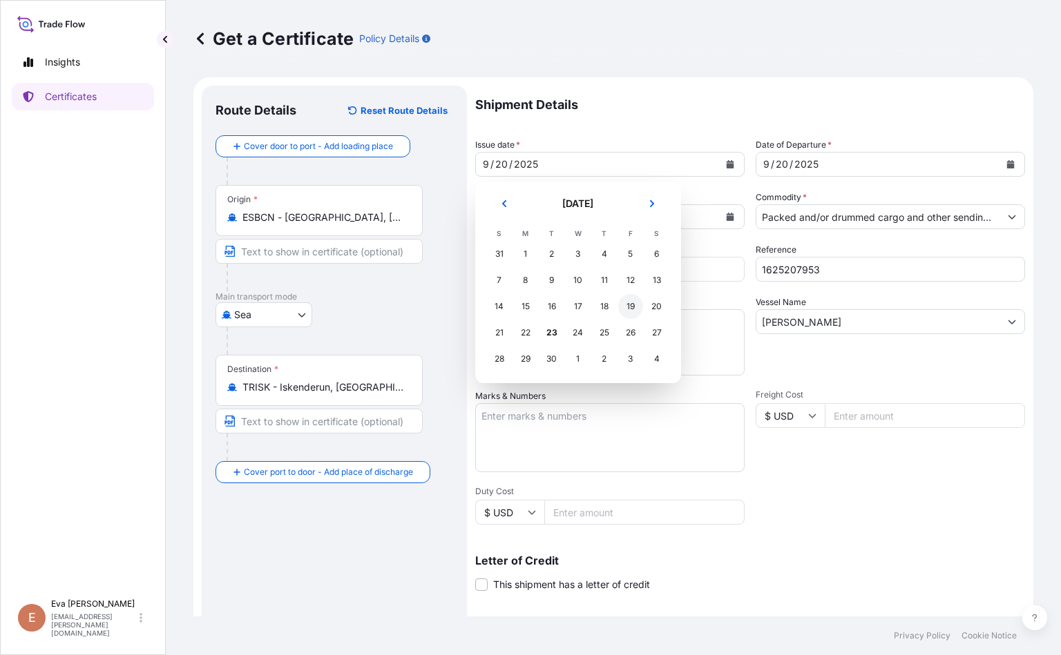
click at [630, 307] on div "19" at bounding box center [630, 306] width 25 height 25
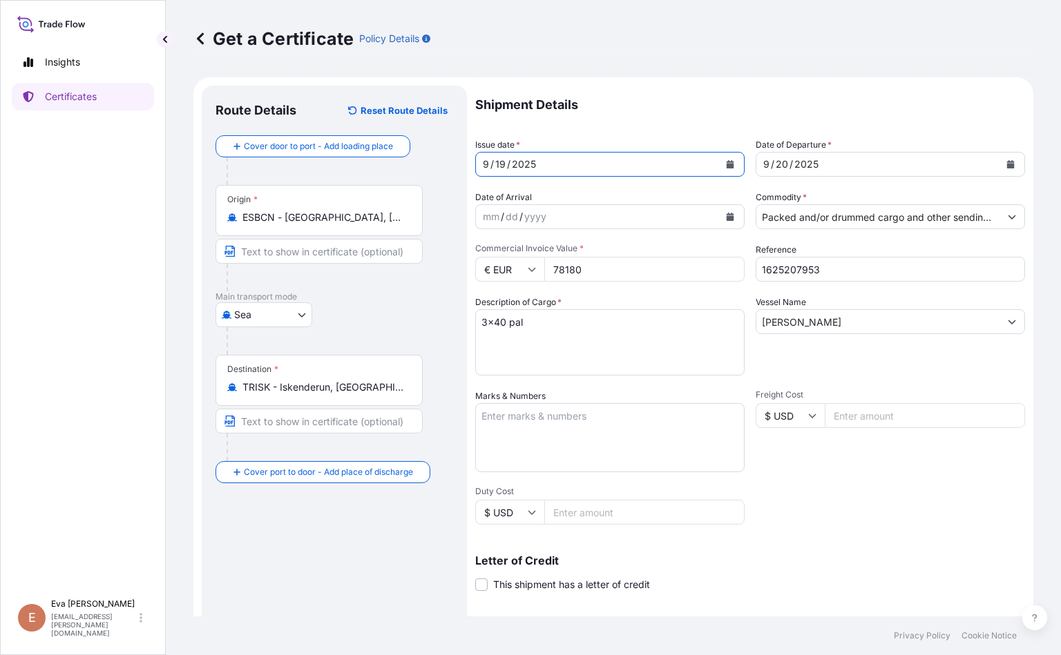
click at [667, 171] on button "Calendar" at bounding box center [1010, 164] width 22 height 22
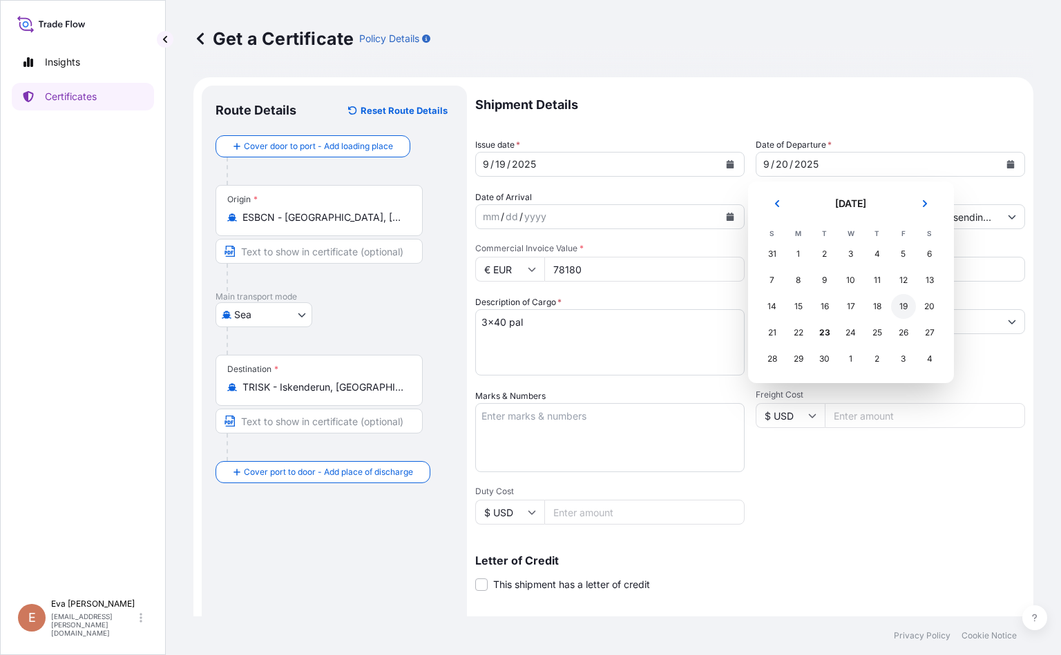
click at [667, 305] on div "19" at bounding box center [903, 306] width 25 height 25
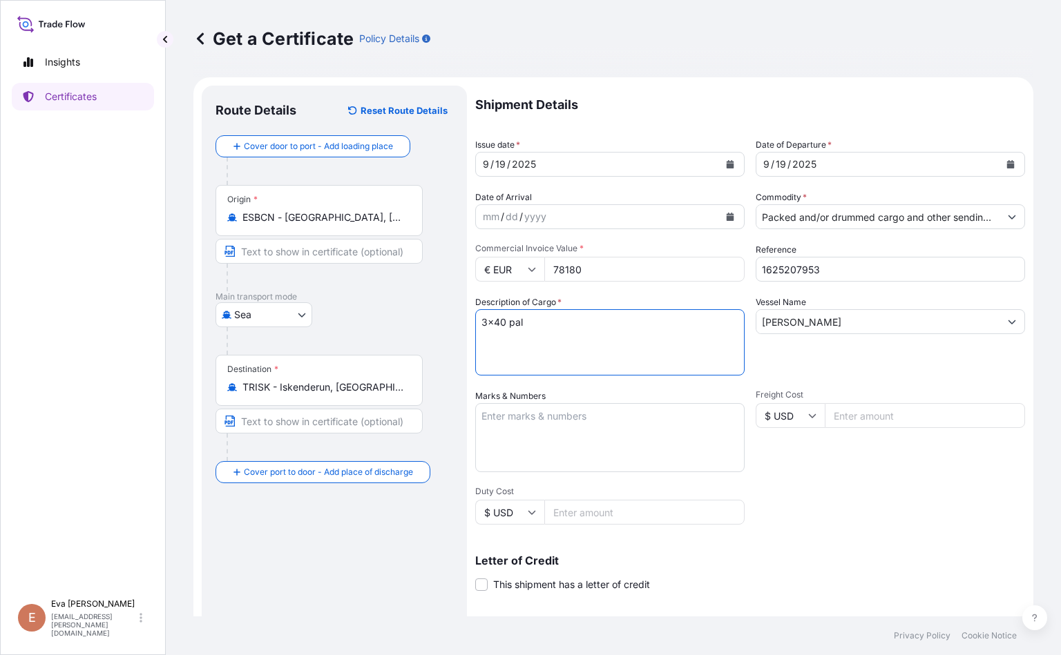
drag, startPoint x: 487, startPoint y: 320, endPoint x: 465, endPoint y: 321, distance: 22.8
click at [465, 321] on form "Route Details Reset Route Details Cover door to port - Add loading place Place …" at bounding box center [613, 433] width 840 height 713
type textarea "1x40 pal"
drag, startPoint x: 661, startPoint y: 275, endPoint x: 357, endPoint y: 284, distance: 304.6
click at [365, 282] on form "Route Details Reset Route Details Cover door to port - Add loading place Place …" at bounding box center [613, 433] width 840 height 713
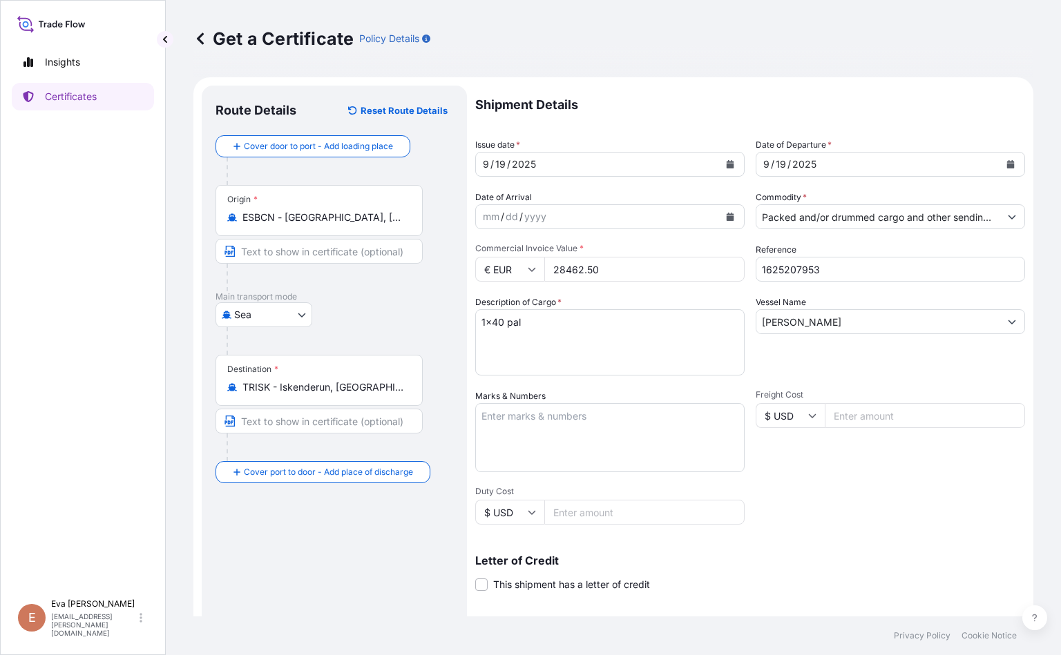
type input "28462.50"
drag, startPoint x: 825, startPoint y: 265, endPoint x: 795, endPoint y: 267, distance: 29.8
click at [667, 267] on input "1625207953" at bounding box center [889, 269] width 269 height 25
type input "1625207019"
drag, startPoint x: 862, startPoint y: 320, endPoint x: 547, endPoint y: 313, distance: 314.9
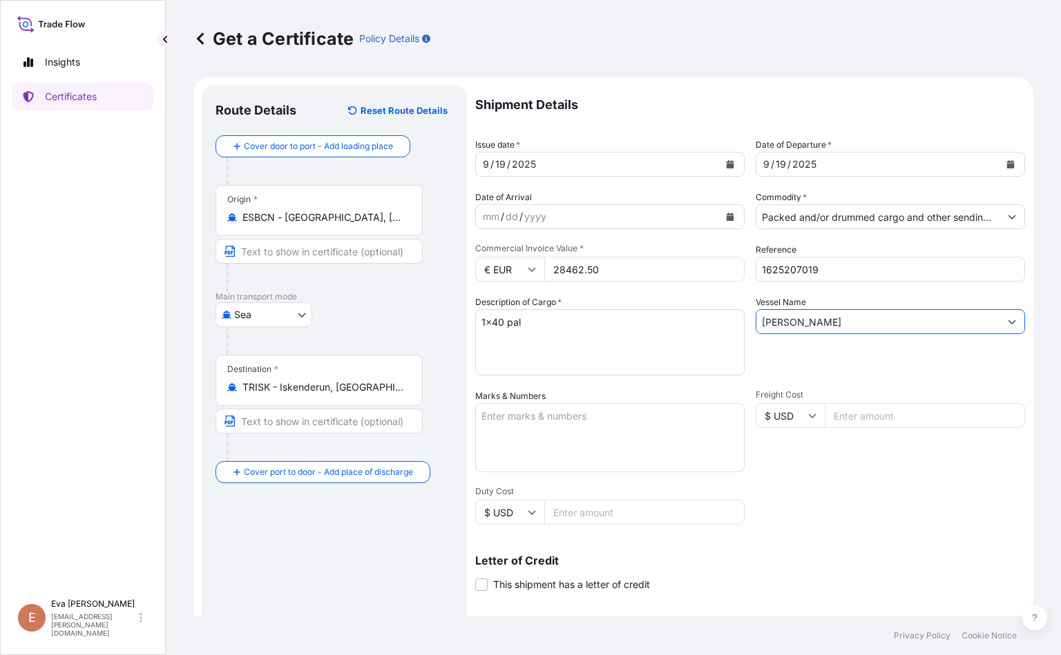
click at [547, 313] on div "Shipment Details Issue date * 9 / 19 / 2025 Date of Departure * 9 / 19 / 2025 D…" at bounding box center [750, 415] width 550 height 658
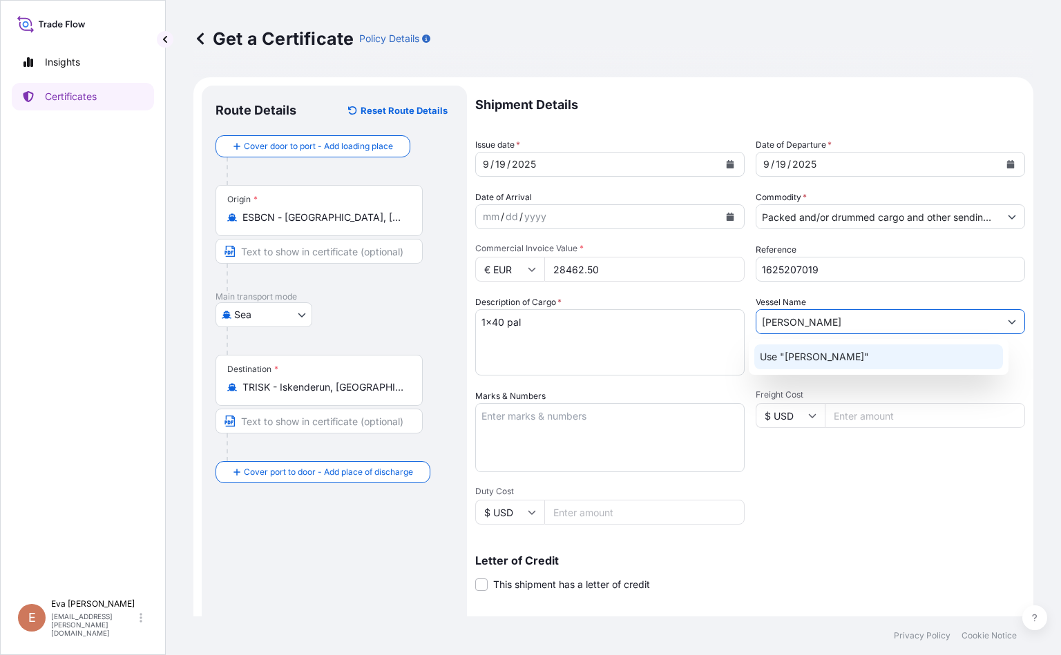
click at [667, 357] on p "Use "JOANNA BORCHARD"" at bounding box center [813, 357] width 109 height 14
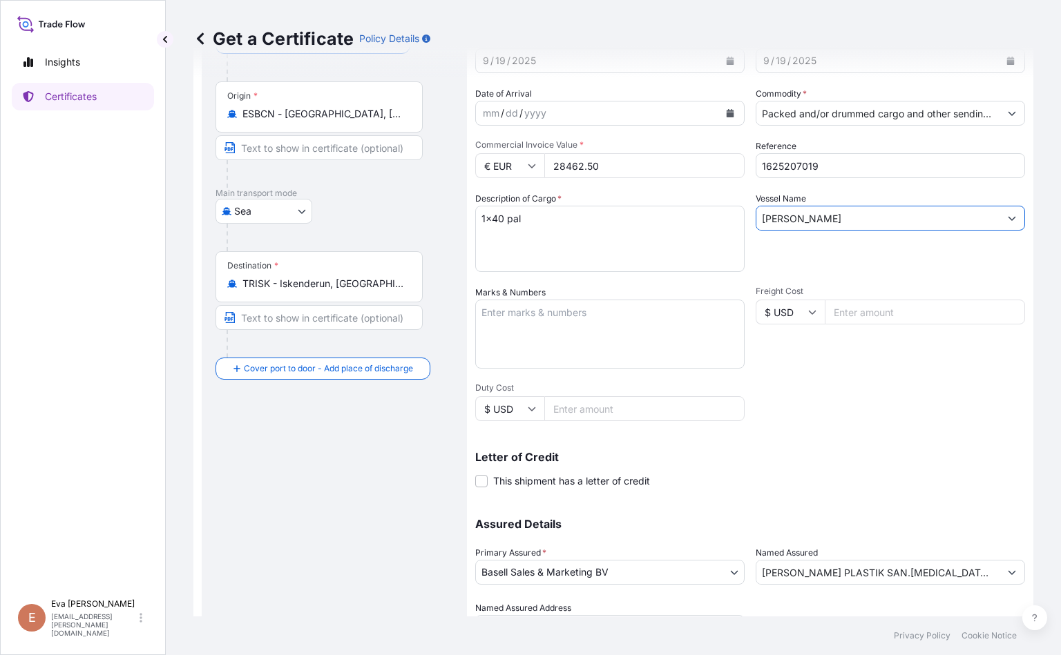
scroll to position [173, 0]
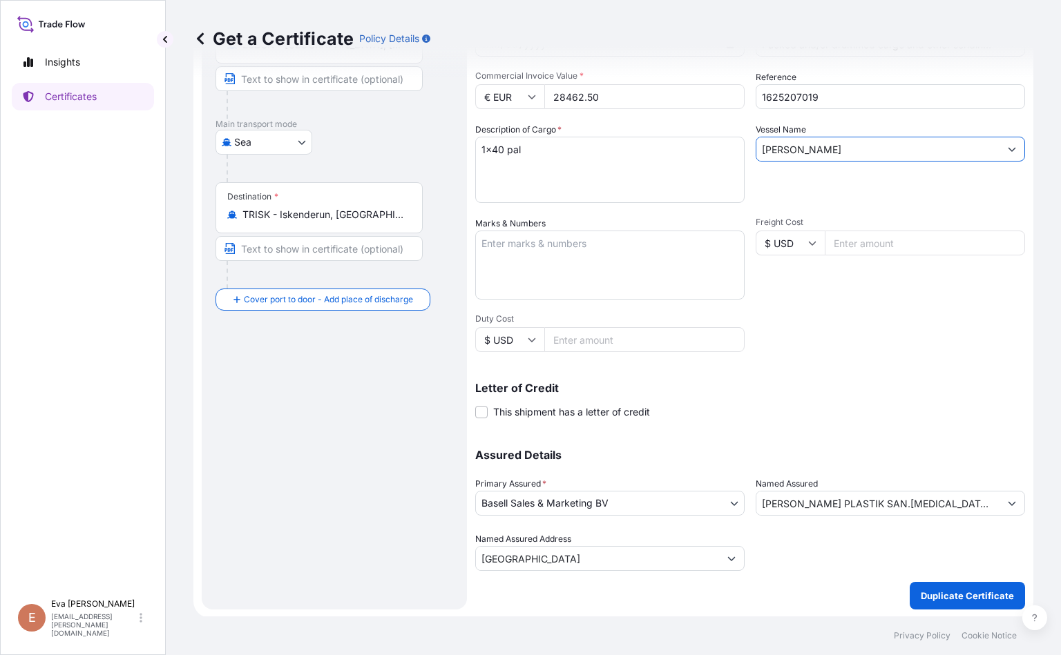
type input "JOANNA BORCHARD"
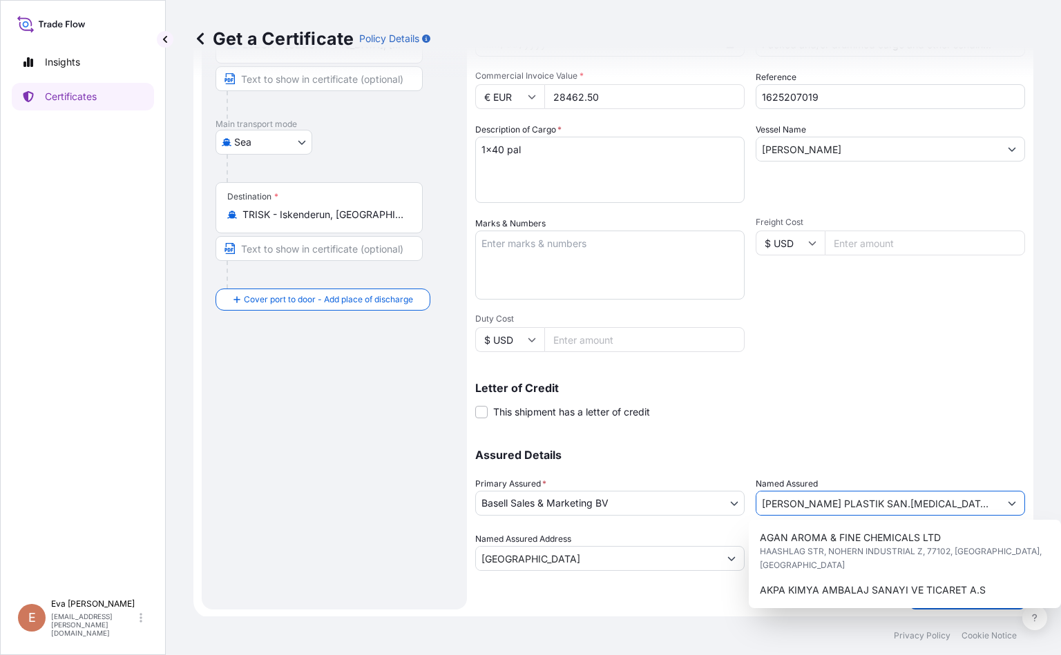
click at [667, 503] on icon "Show suggestions" at bounding box center [1011, 503] width 8 height 8
drag, startPoint x: 947, startPoint y: 501, endPoint x: 628, endPoint y: 501, distance: 319.7
click at [628, 501] on div "Assured Details Primary Assured * Basell Sales & Marketing BV Basell Poliolefin…" at bounding box center [750, 502] width 550 height 138
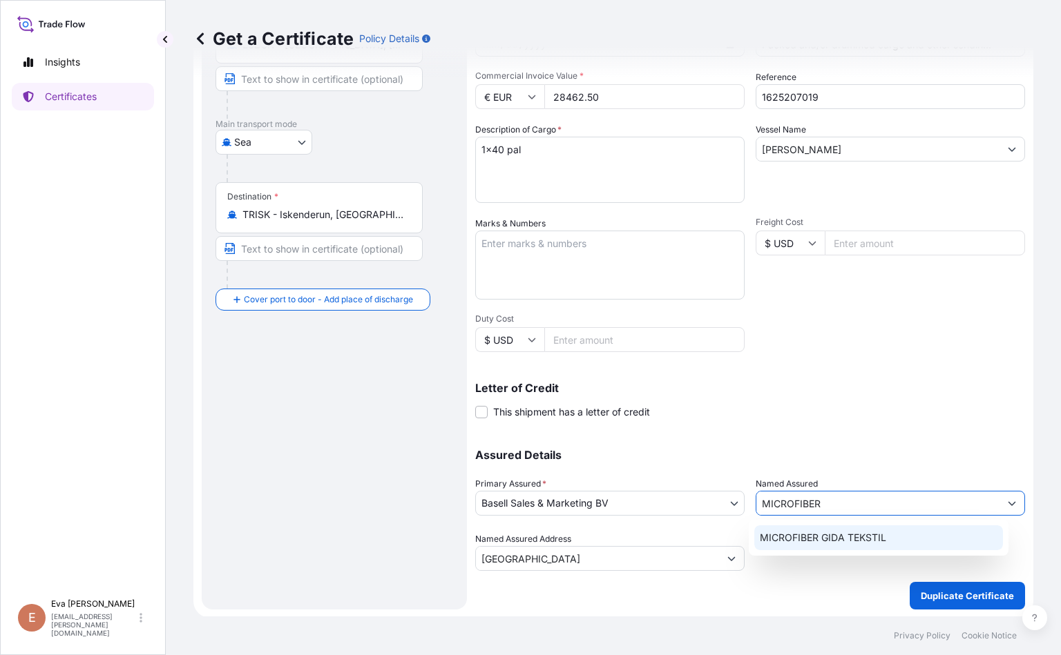
click at [667, 535] on div "MICROFIBER GIDA TEKSTIL" at bounding box center [878, 537] width 249 height 25
type input "MICROFIBER GIDA TEKSTIL"
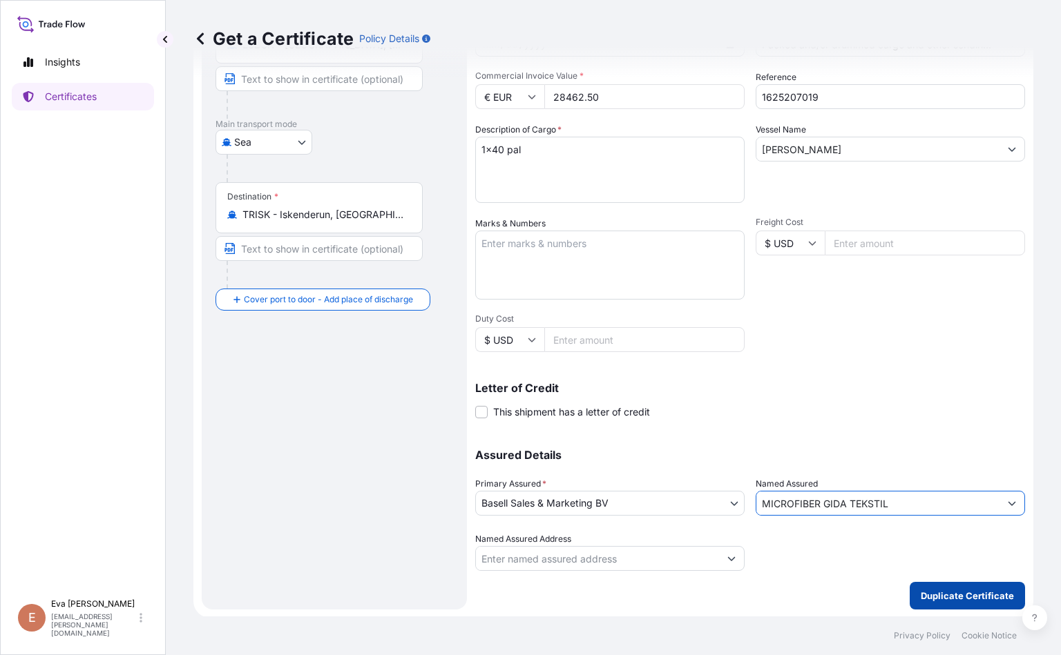
type input "MICROFIBER GIDA TEKSTIL"
click at [667, 590] on p "Duplicate Certificate" at bounding box center [966, 596] width 93 height 14
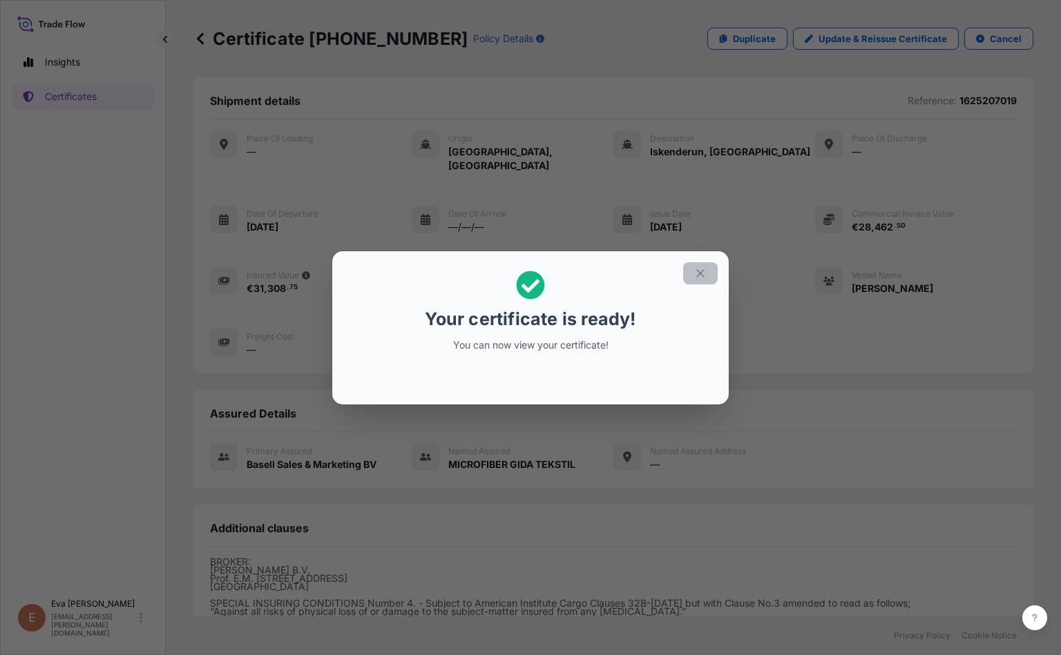
click at [667, 264] on button "button" at bounding box center [700, 273] width 35 height 22
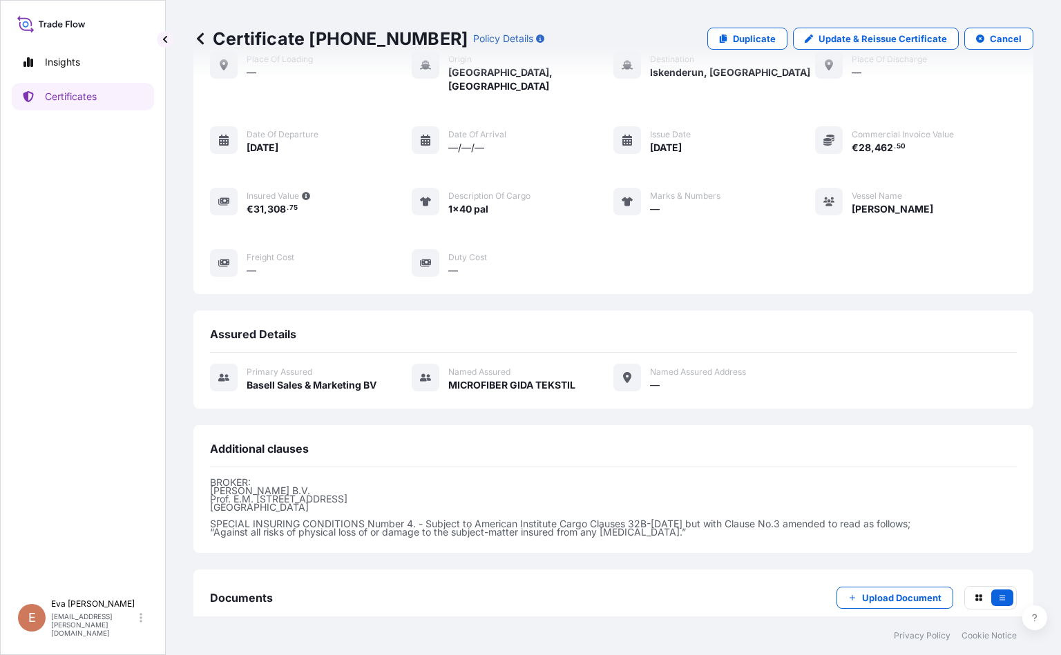
scroll to position [145, 0]
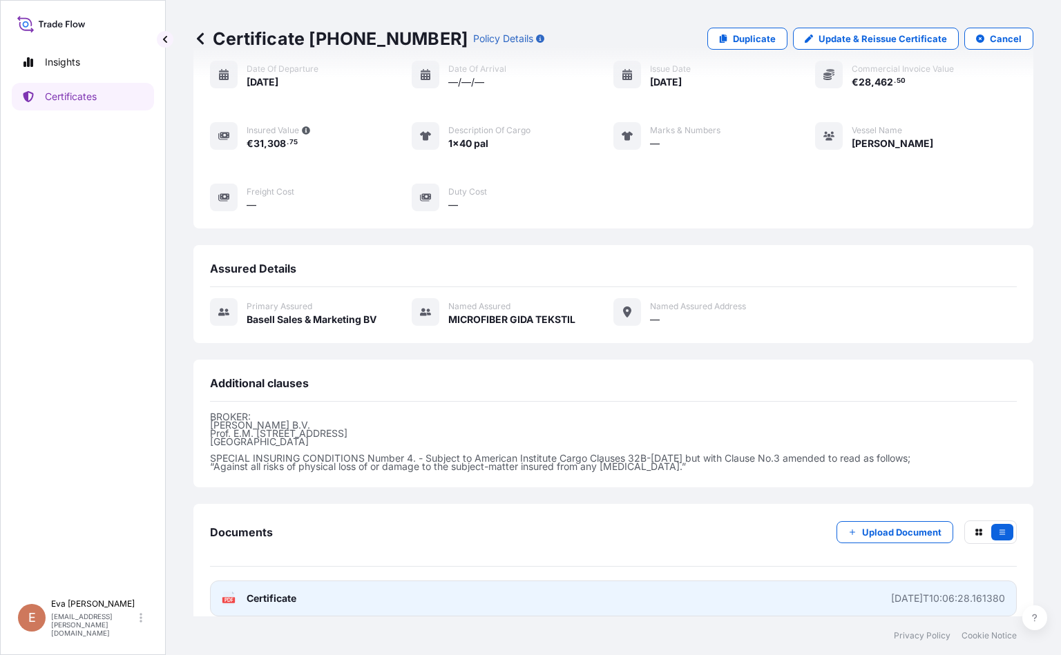
click at [234, 597] on rect at bounding box center [228, 600] width 12 height 6
